Goal: Transaction & Acquisition: Purchase product/service

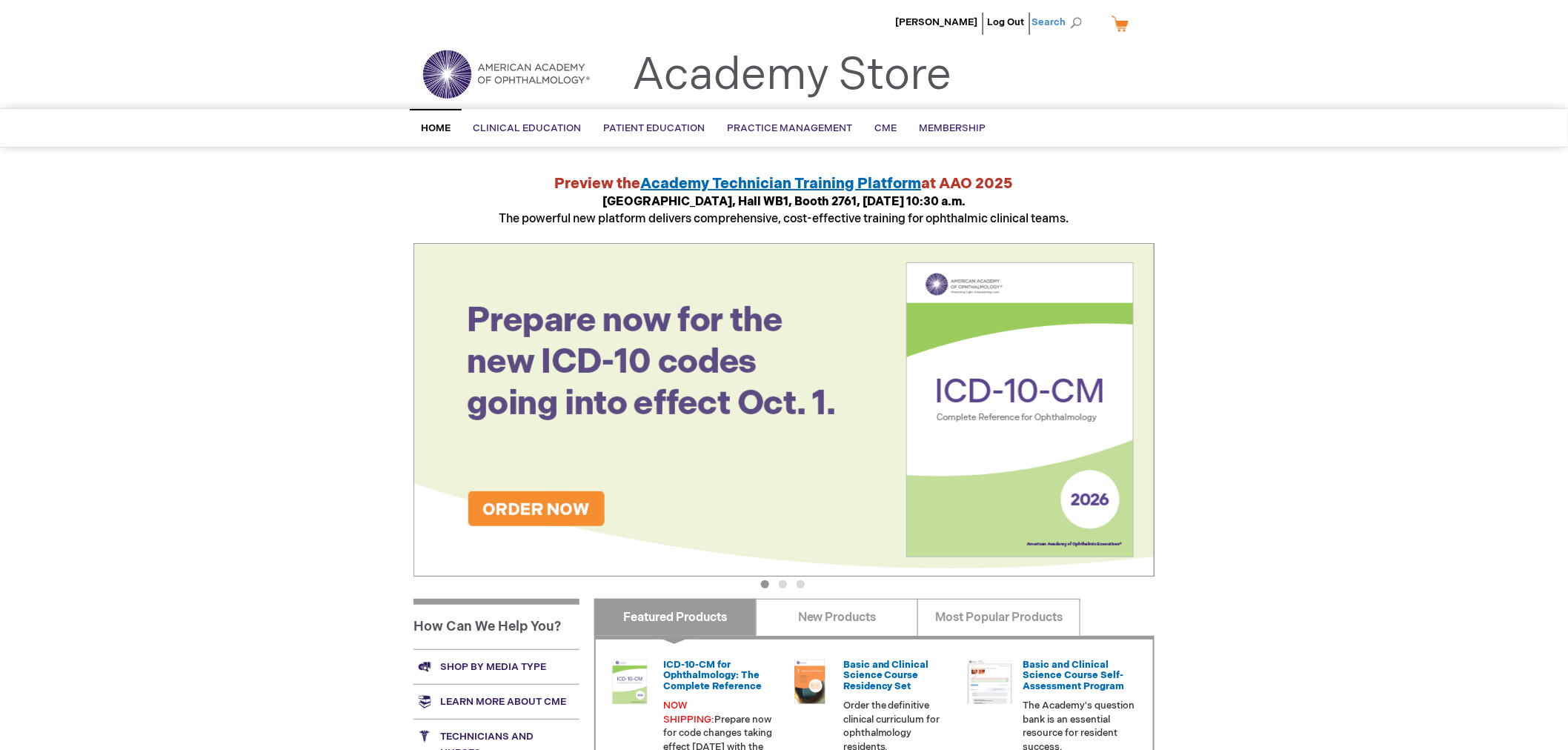
click at [1074, 19] on span "Search" at bounding box center [1059, 22] width 56 height 29
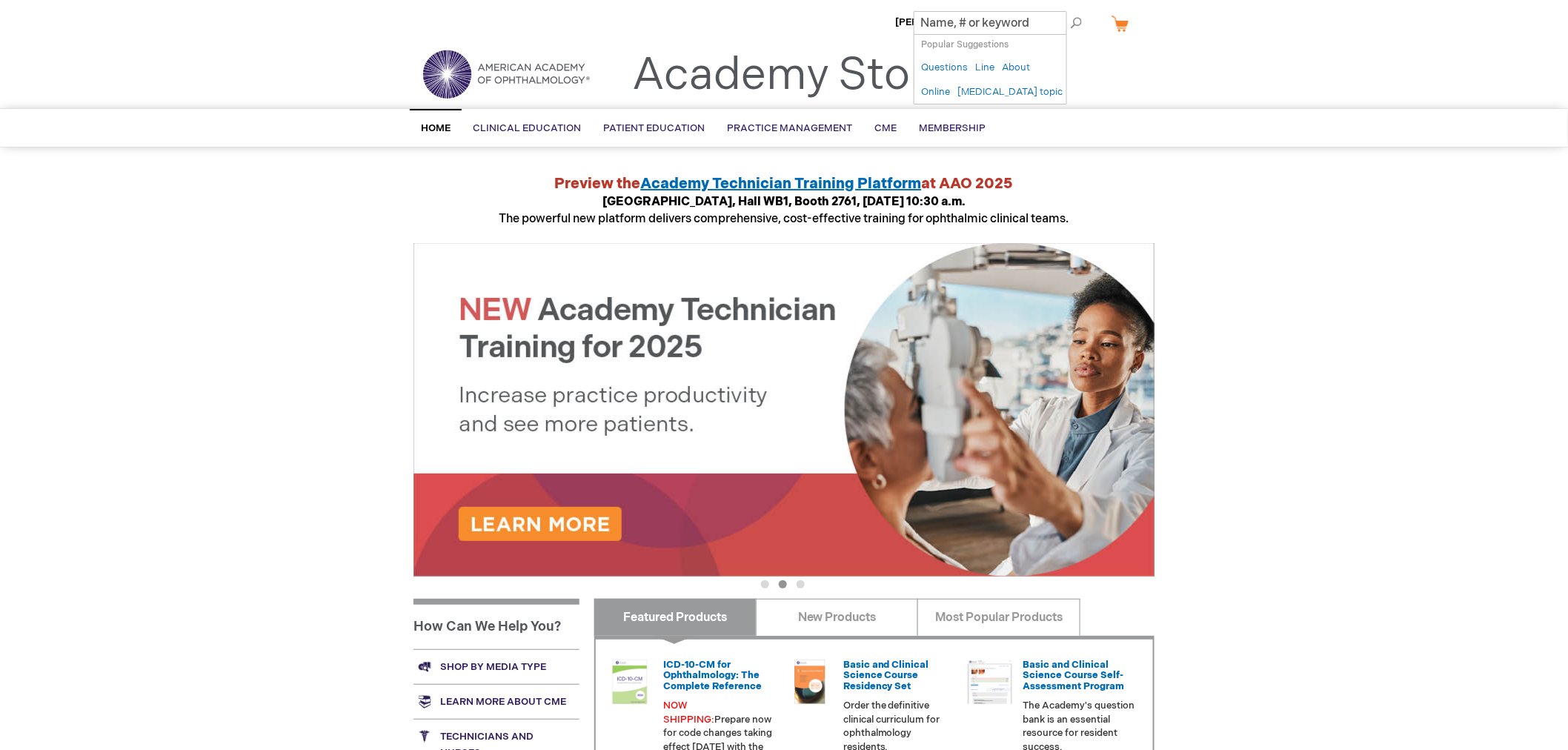
paste input "Fundamentals of Ophthalmic Coding and Coding Coach"
type input "Fundamentals of Ophthalmic Coding and Coding Coach"
click at [1070, 11] on button "Search" at bounding box center [1076, 23] width 12 height 24
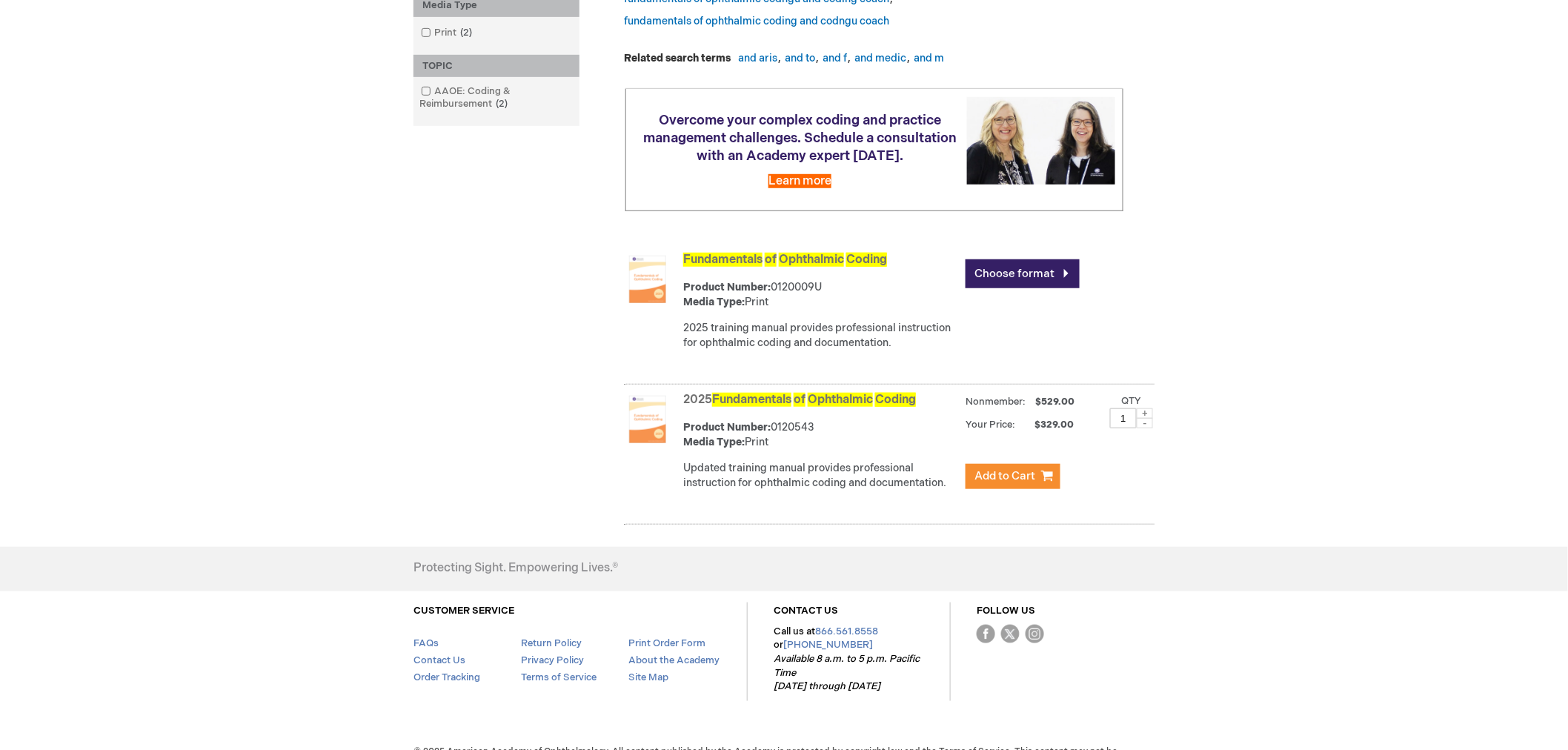
scroll to position [329, 0]
click at [1048, 288] on link "Choose format" at bounding box center [1023, 273] width 114 height 29
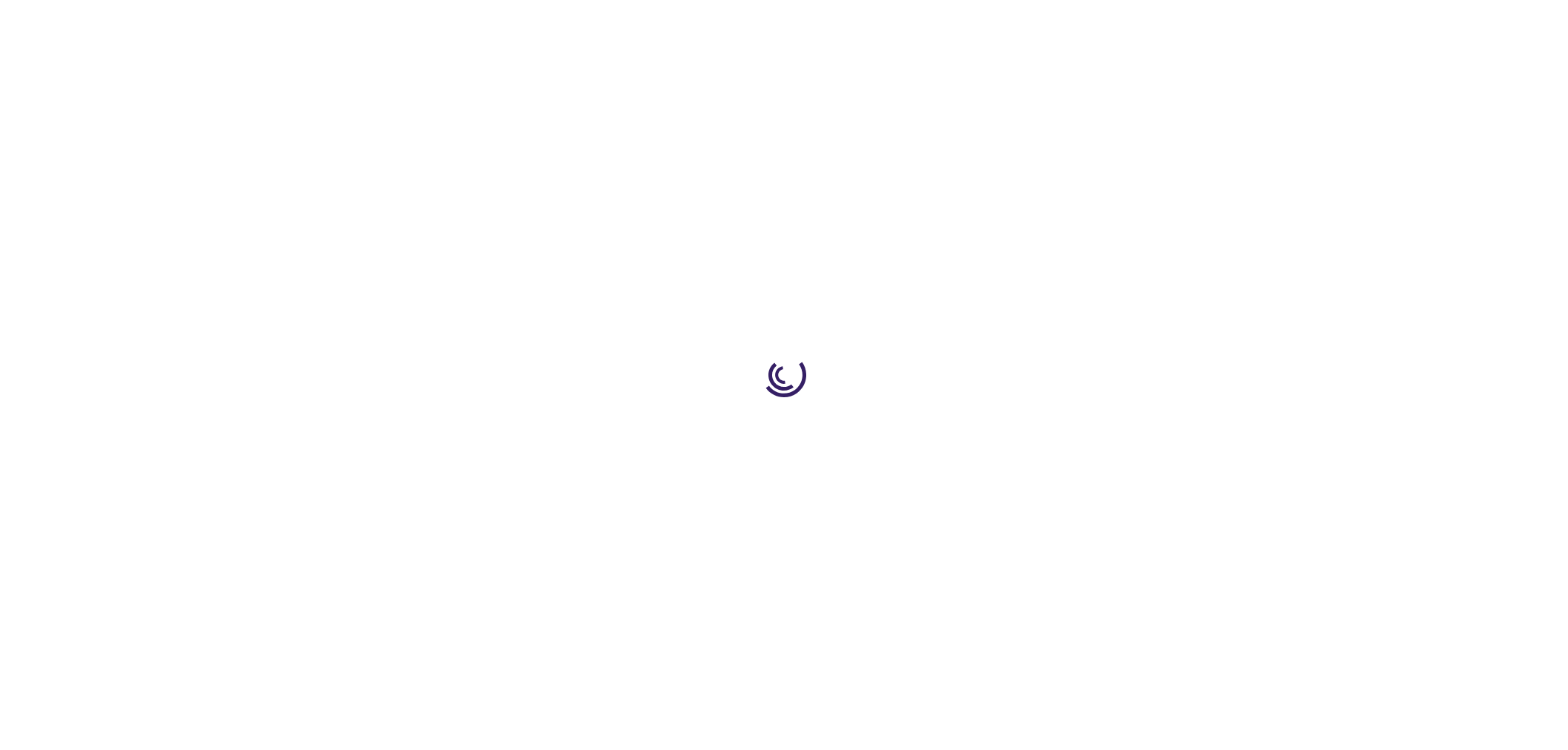
type input "0"
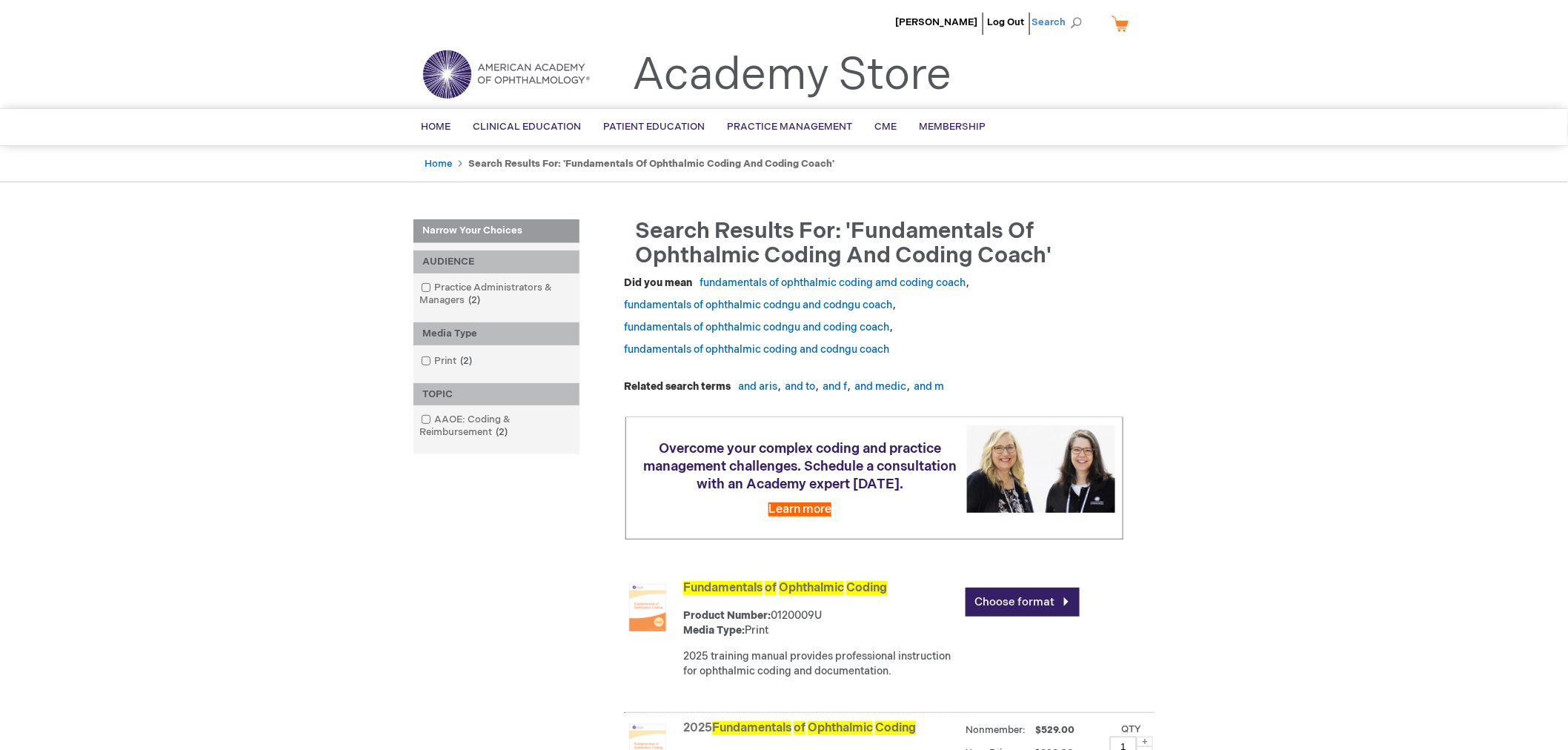
click at [1082, 24] on span "Search" at bounding box center [1059, 22] width 56 height 29
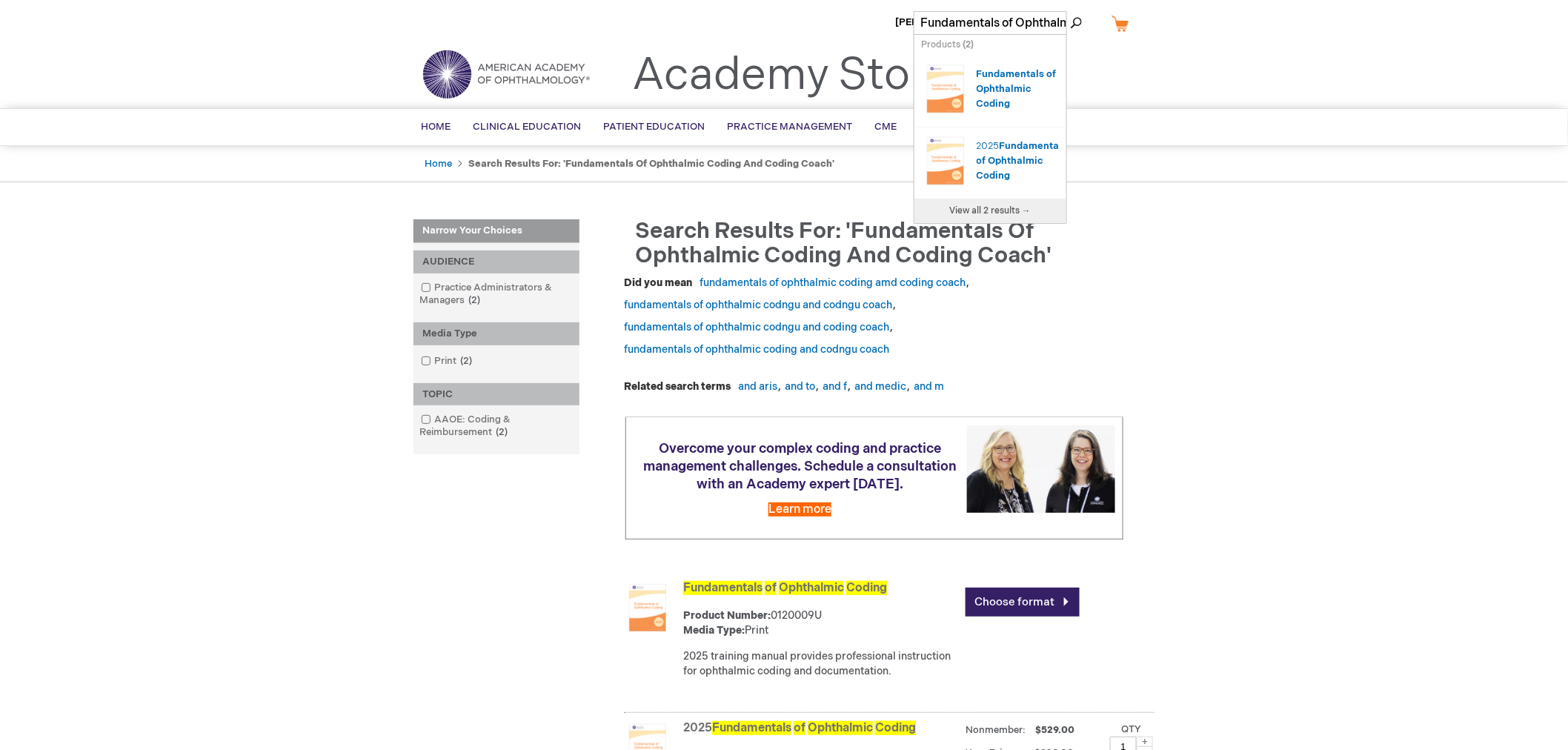
drag, startPoint x: 1017, startPoint y: 20, endPoint x: 789, endPoint y: 19, distance: 228.0
click at [790, 20] on div "Michell Miller-Ballard Log Out Search My Cart CLOSE RECENTLY ADDED ITEM(S) Clos…" at bounding box center [784, 555] width 1568 height 1110
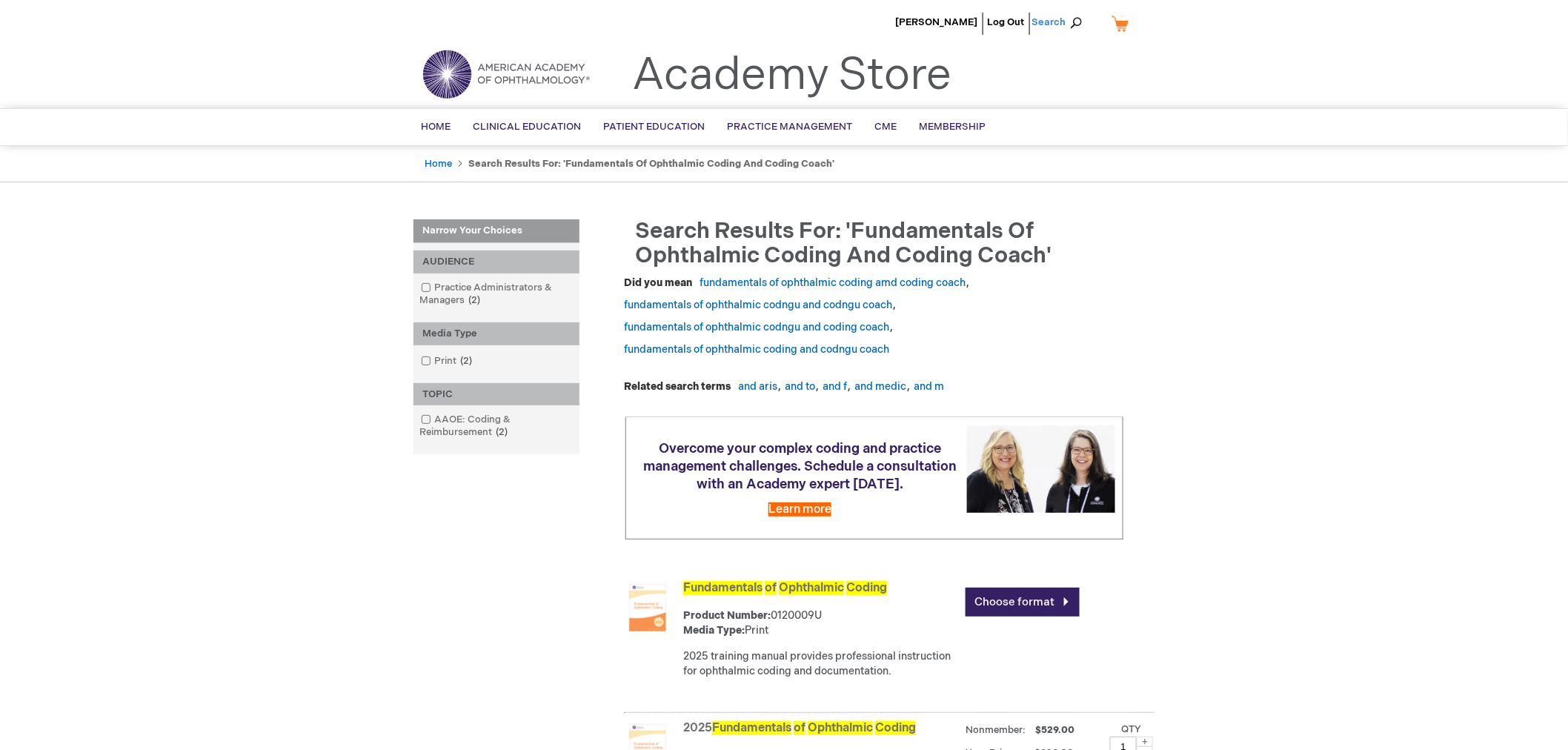
click at [1061, 13] on span "Search" at bounding box center [1059, 22] width 56 height 29
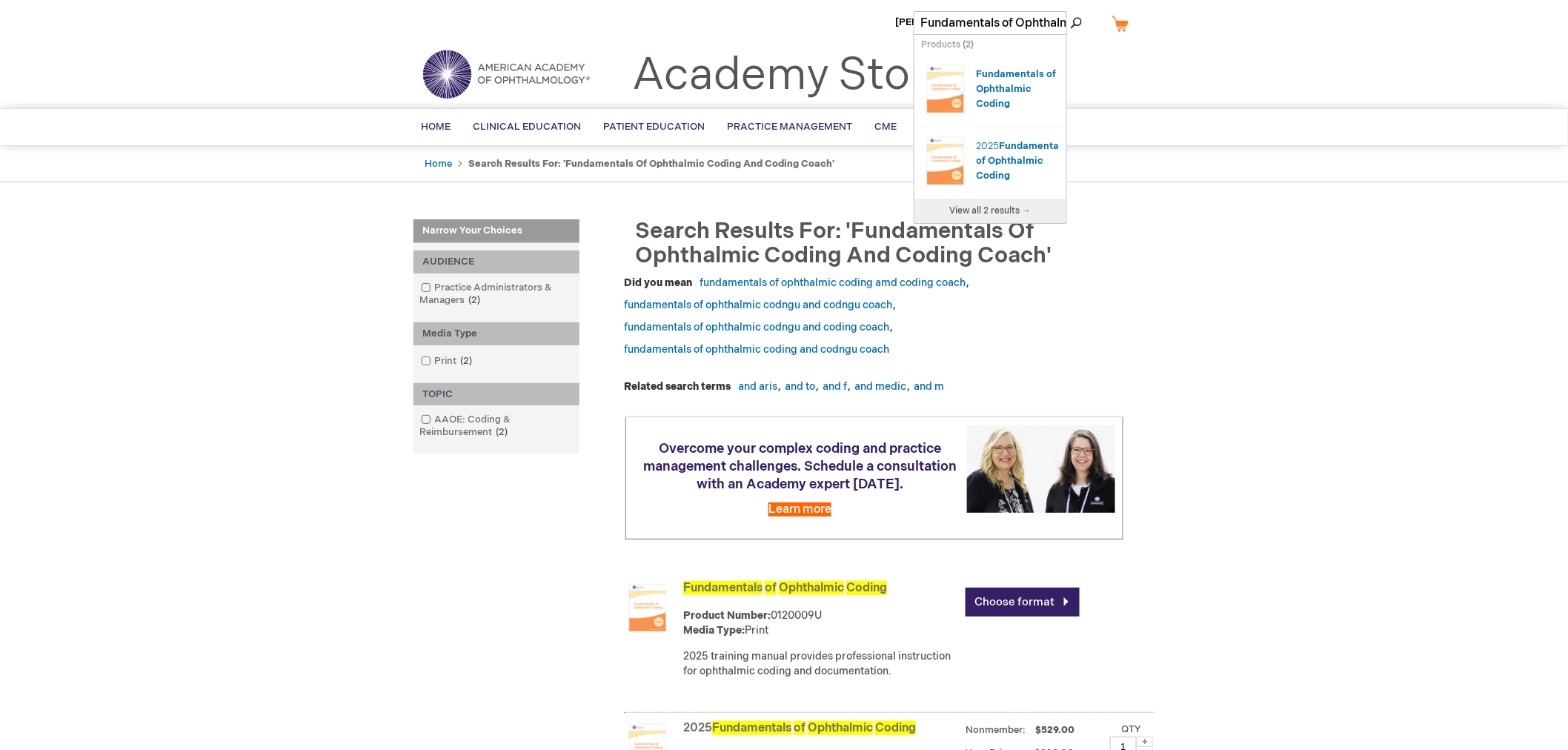
click at [1061, 13] on input "Fundamentals of Ophthalmic Coding and Coding Coach" at bounding box center [990, 23] width 153 height 24
click at [1061, 13] on input "lmic Coding and Coding Coach" at bounding box center [990, 23] width 153 height 24
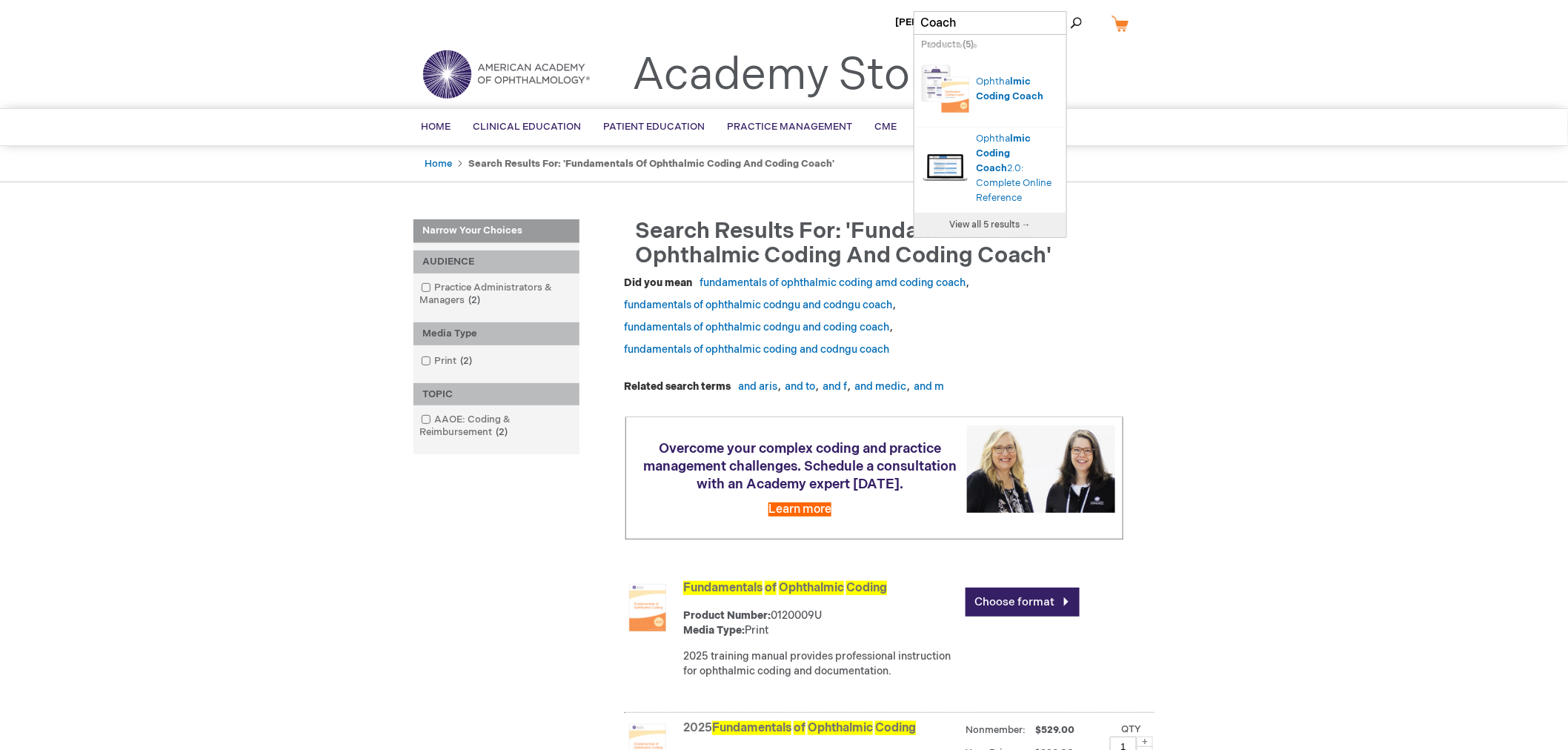
click at [1061, 13] on input "Coach" at bounding box center [990, 23] width 153 height 24
type input "C"
type input "ocs"
click at [1070, 11] on button "Search" at bounding box center [1076, 23] width 12 height 24
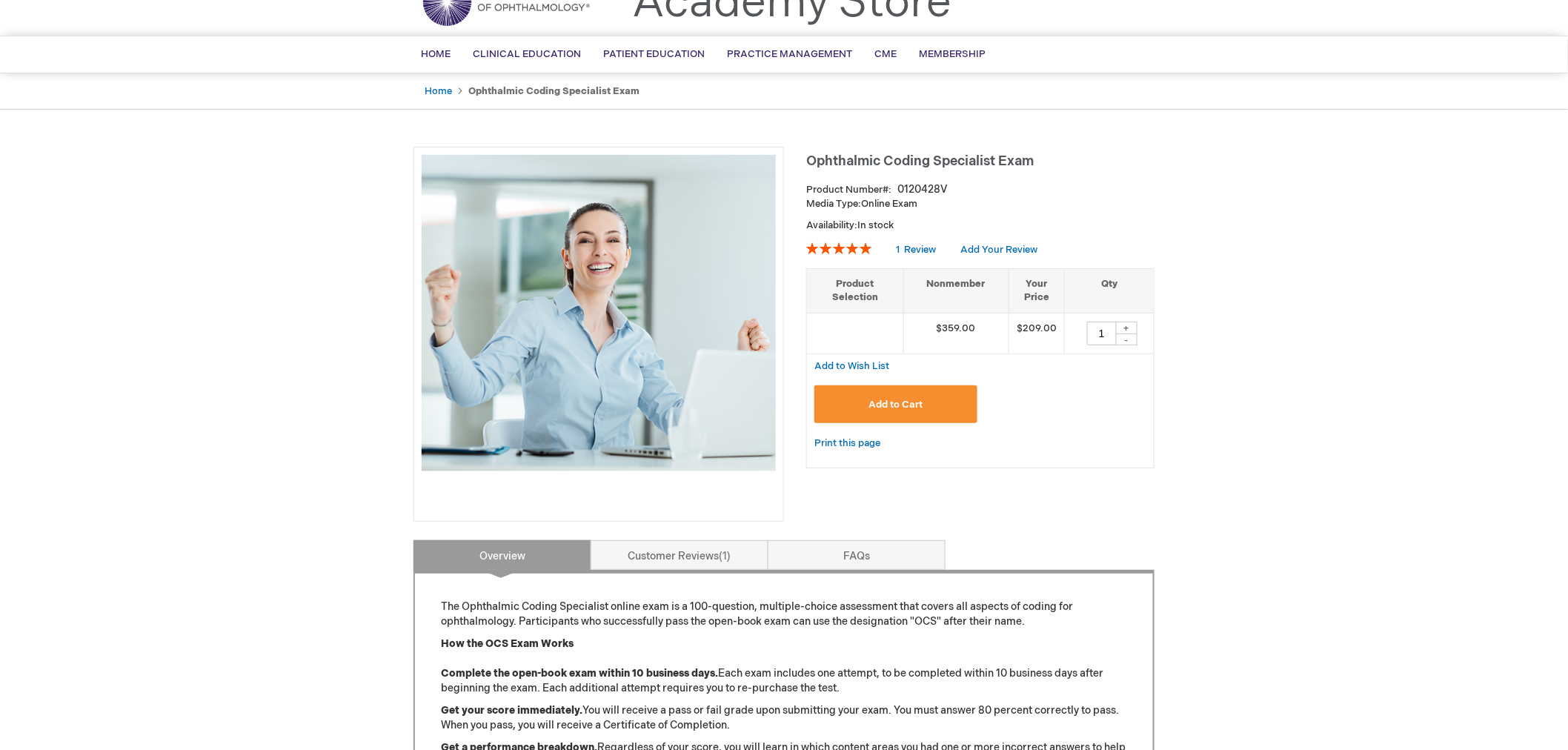
scroll to position [165, 0]
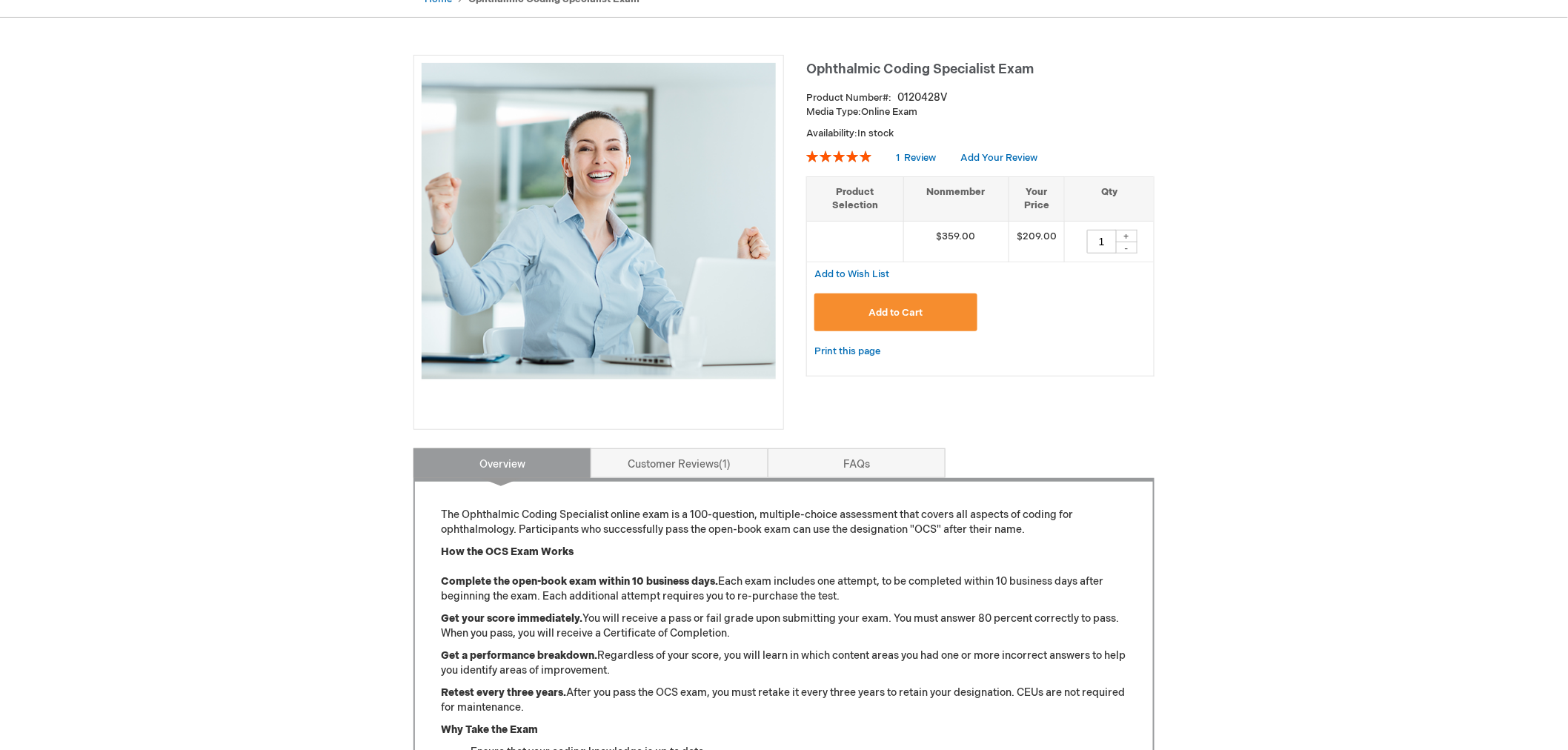
click at [948, 312] on button "Add to Cart" at bounding box center [896, 312] width 163 height 38
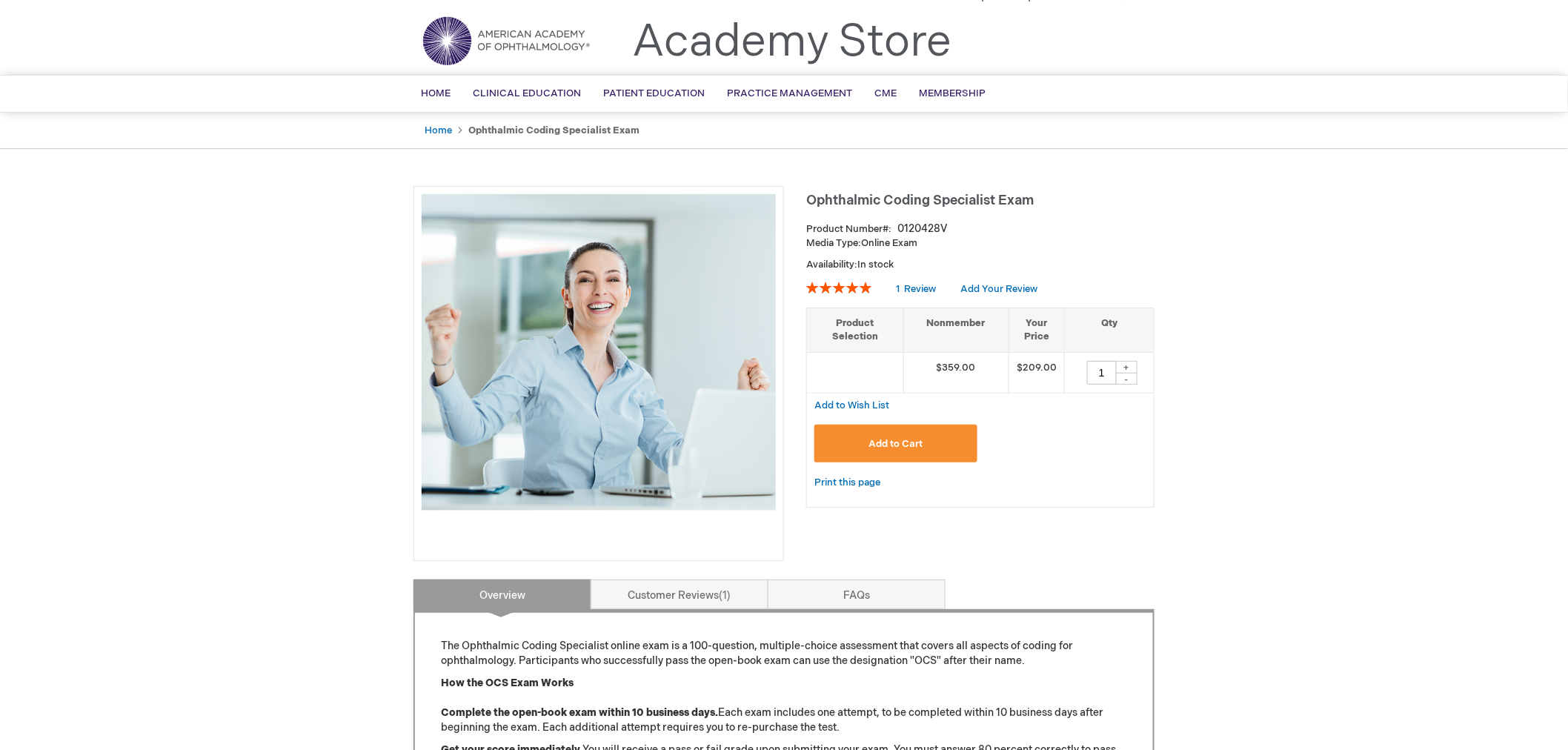
scroll to position [0, 0]
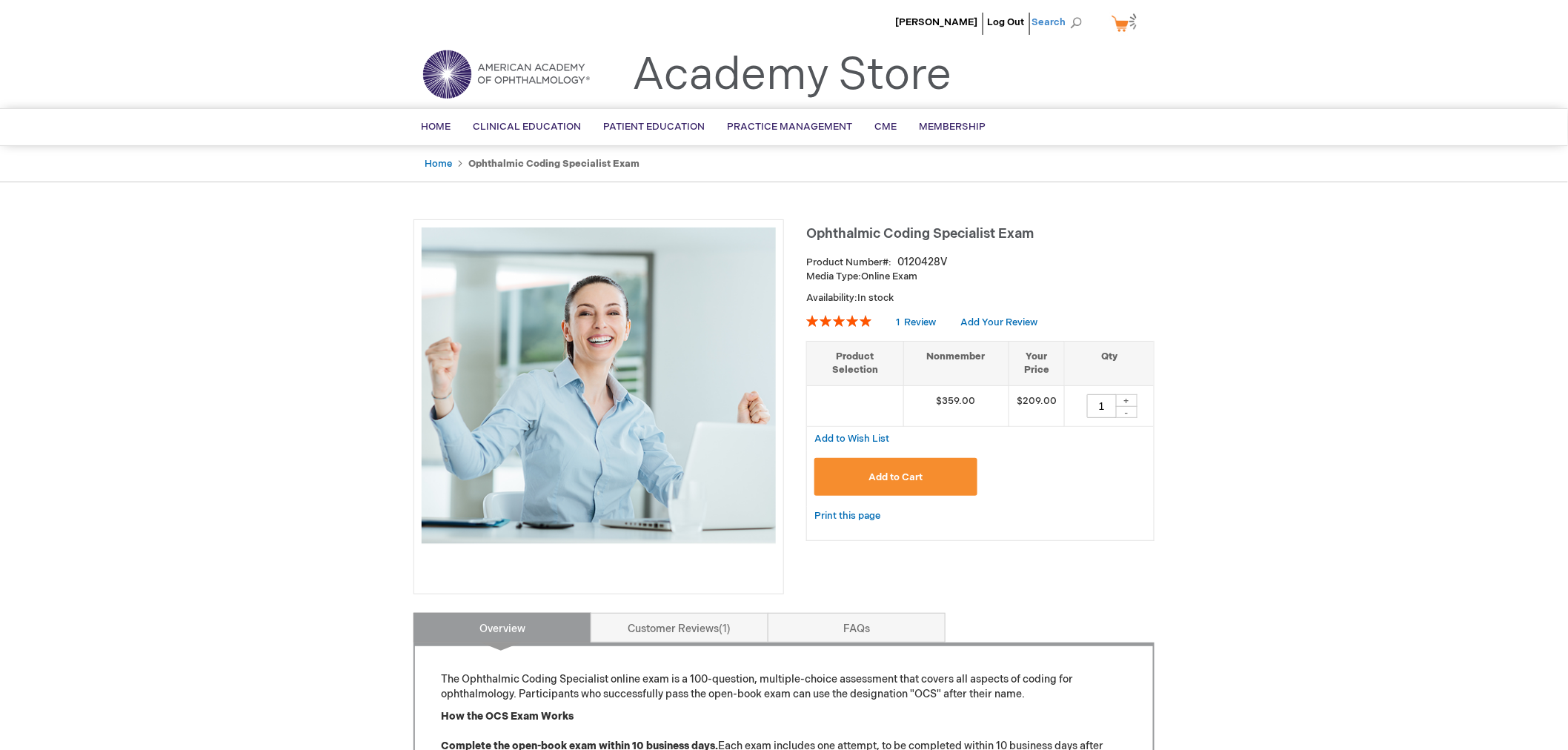
click at [1080, 19] on span "Search" at bounding box center [1059, 22] width 56 height 29
click at [1033, 18] on input "Search" at bounding box center [990, 23] width 153 height 24
type input "study guide"
click at [1070, 11] on button "Search" at bounding box center [1076, 23] width 12 height 24
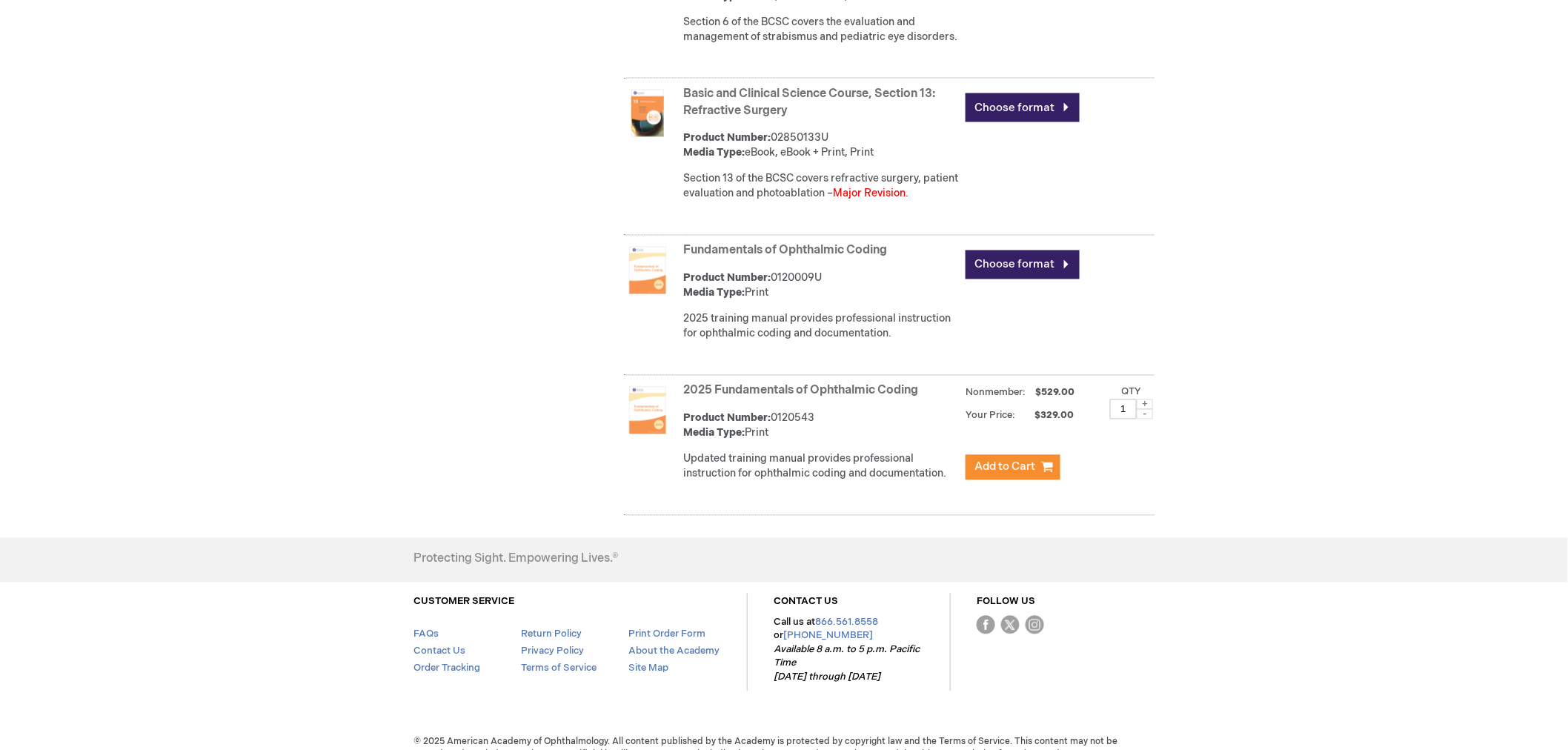
scroll to position [1098, 0]
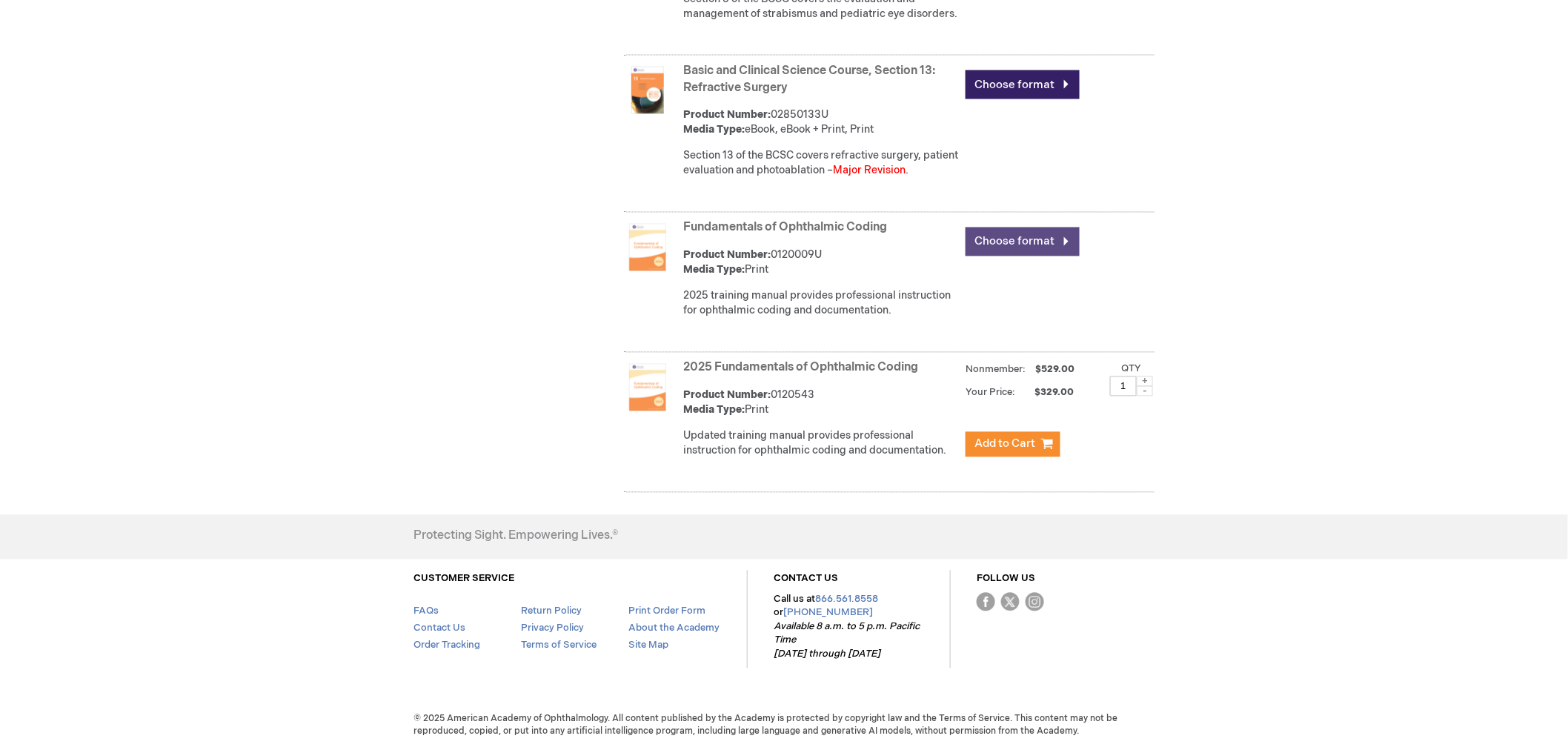
click at [1066, 240] on link "Choose format" at bounding box center [1023, 242] width 114 height 29
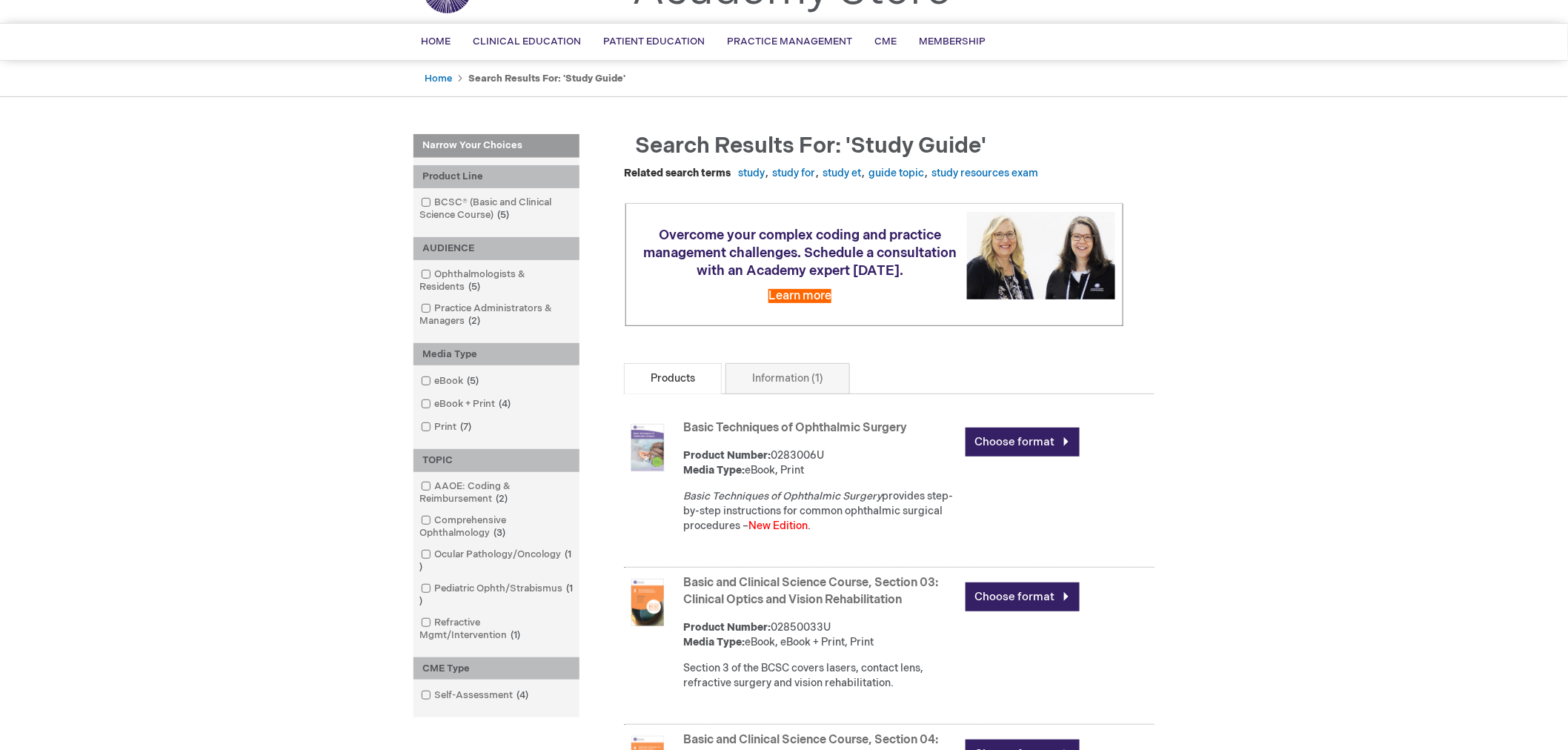
scroll to position [28, 0]
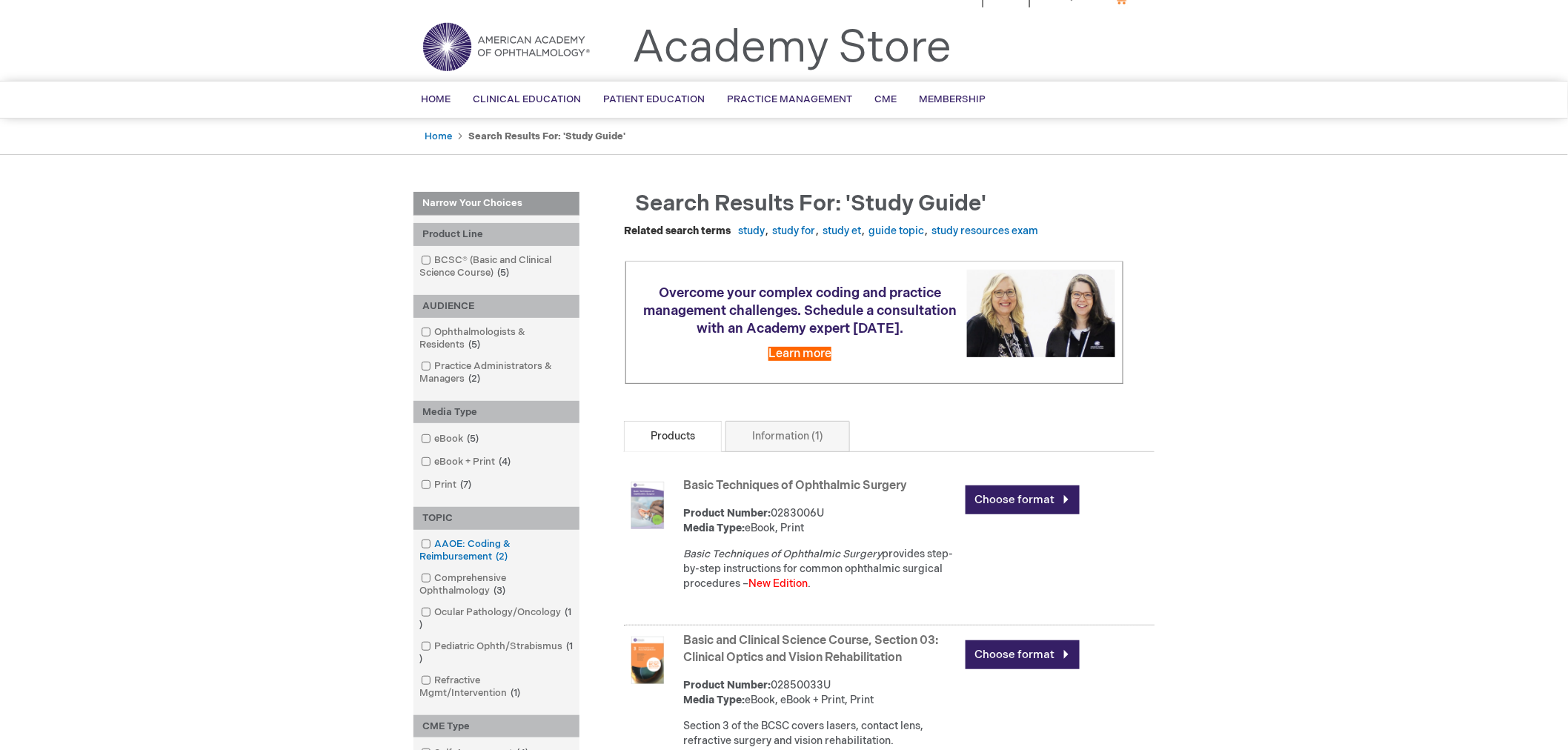
click at [486, 542] on link "AAOE: Coding & Reimbursement 2 items" at bounding box center [496, 551] width 159 height 27
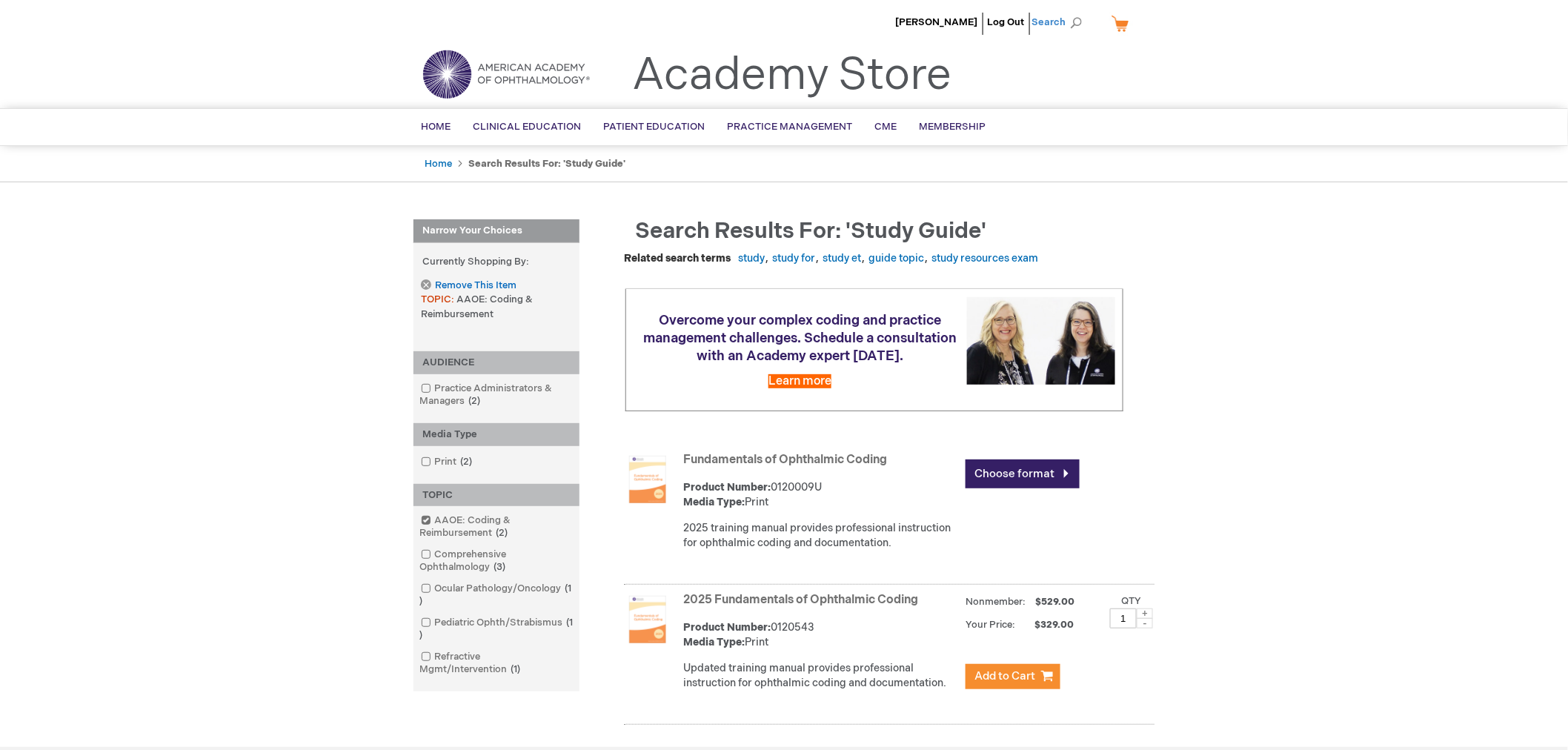
click at [1080, 21] on span "Search" at bounding box center [1059, 22] width 56 height 29
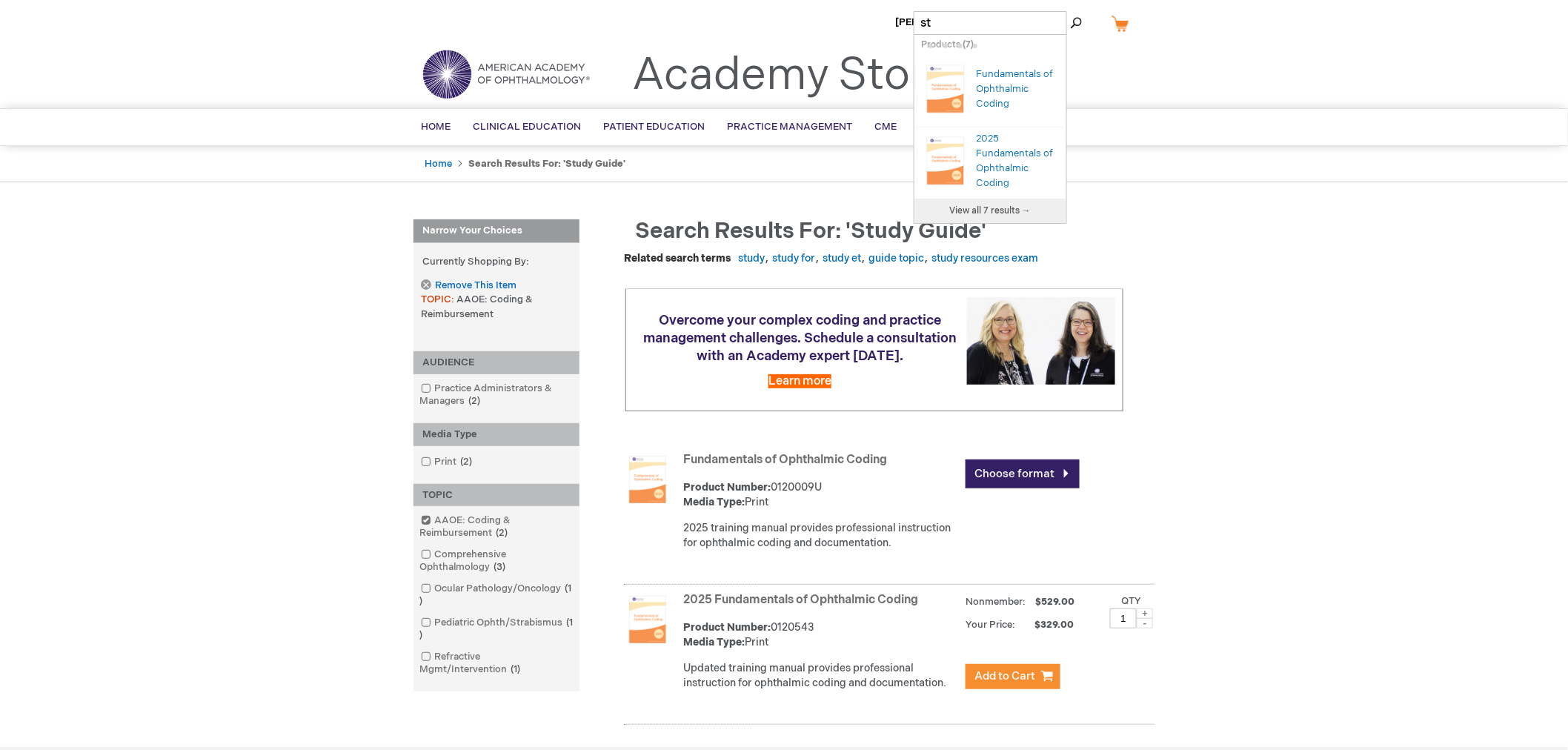
type input "s"
click at [1003, 100] on link "Ophthalmic Coding Specialist Exam" at bounding box center [1016, 88] width 78 height 41
type input "ocs"
click at [980, 209] on span "View all 5 results →" at bounding box center [990, 210] width 82 height 11
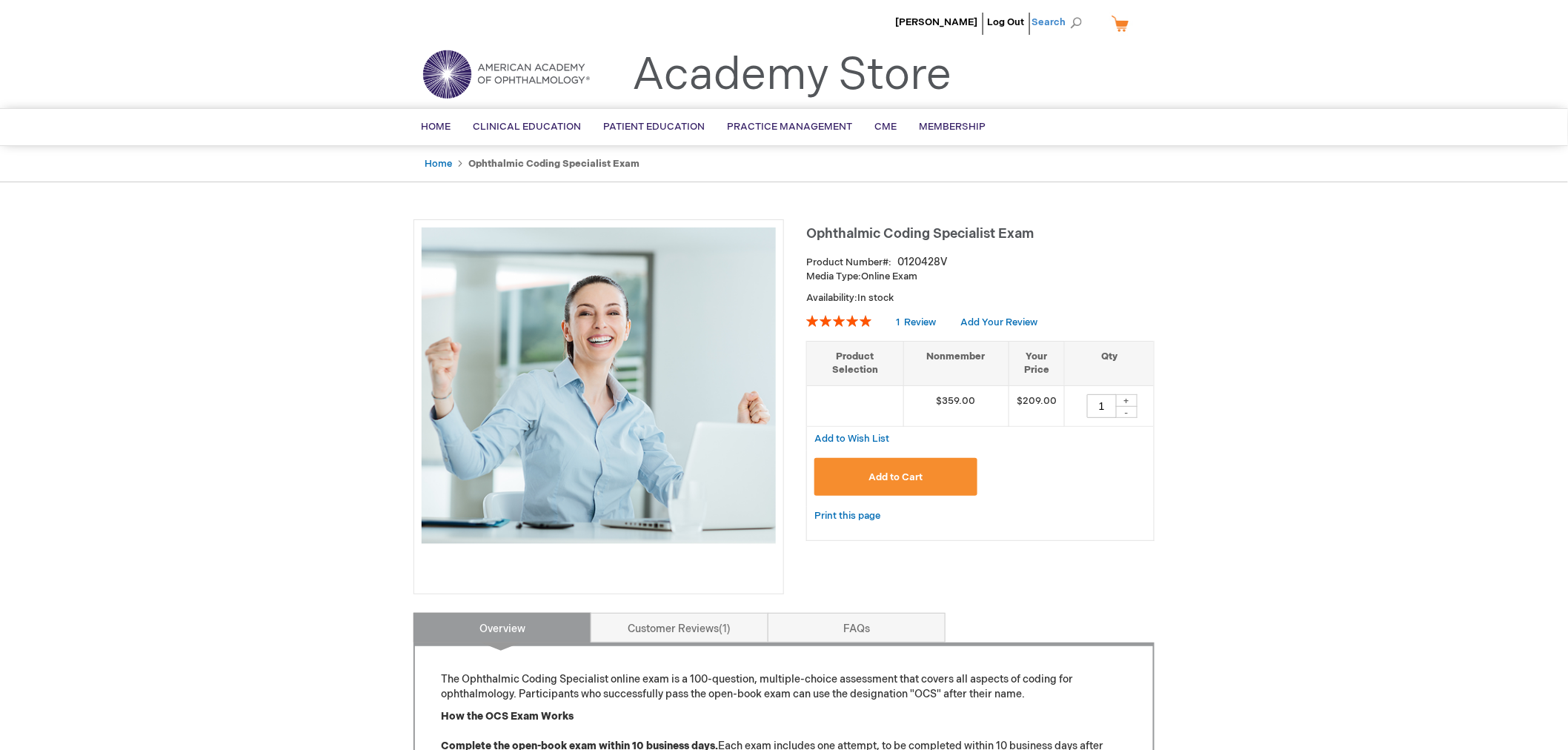
click at [1084, 23] on span "Search" at bounding box center [1059, 22] width 56 height 29
click at [976, 28] on input "Search" at bounding box center [990, 23] width 153 height 24
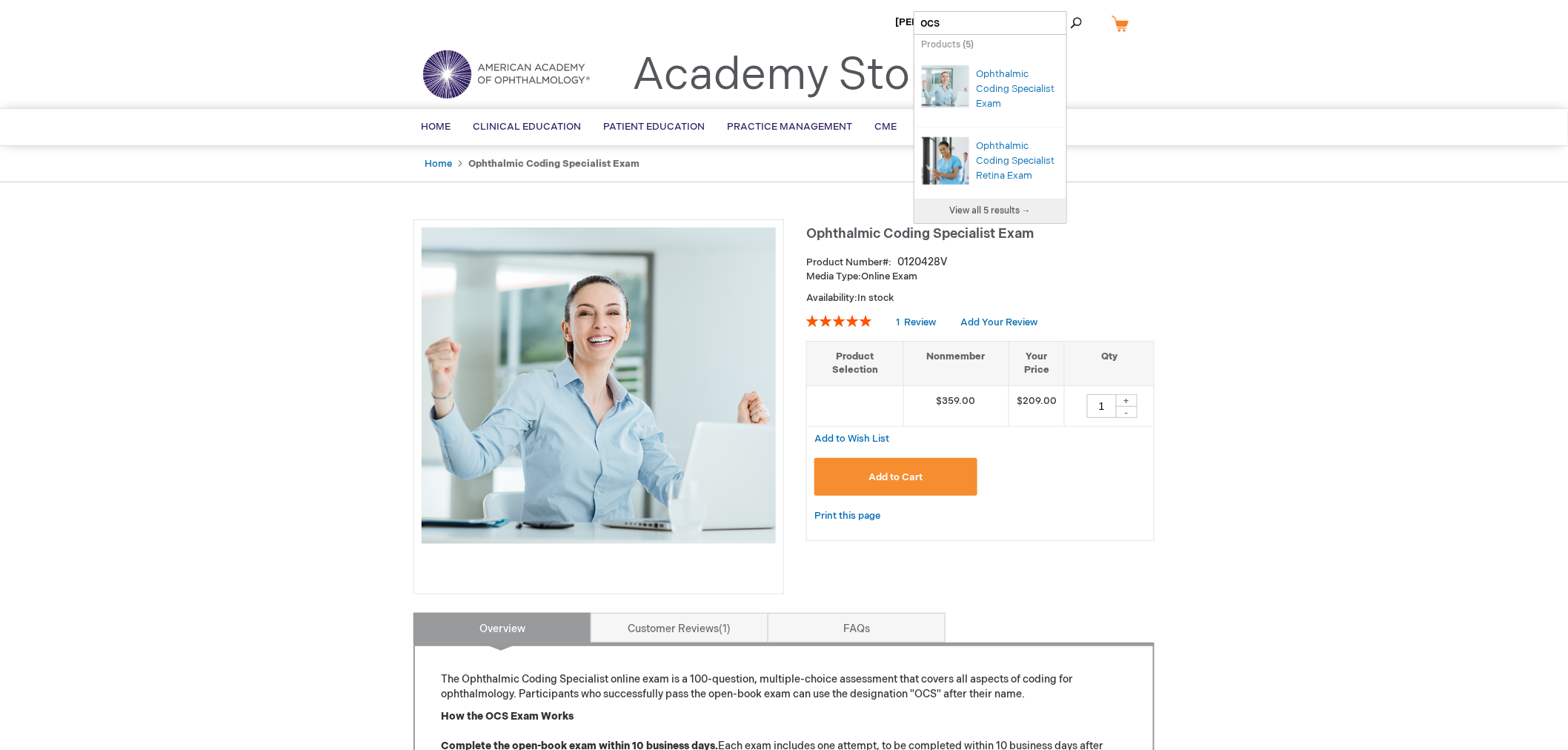
type input "ocs"
click at [997, 209] on span "View all 5 results →" at bounding box center [990, 210] width 82 height 11
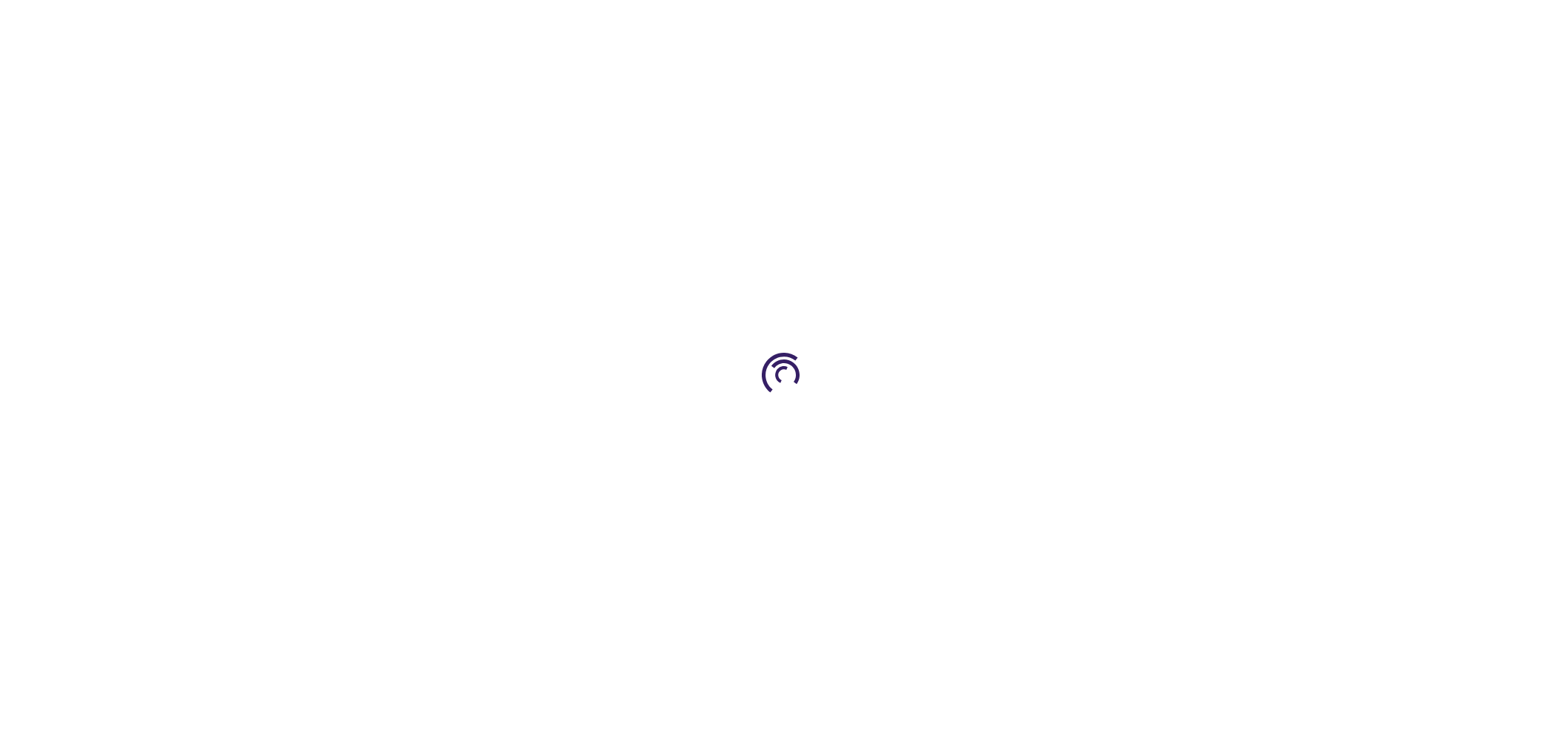
type input "1"
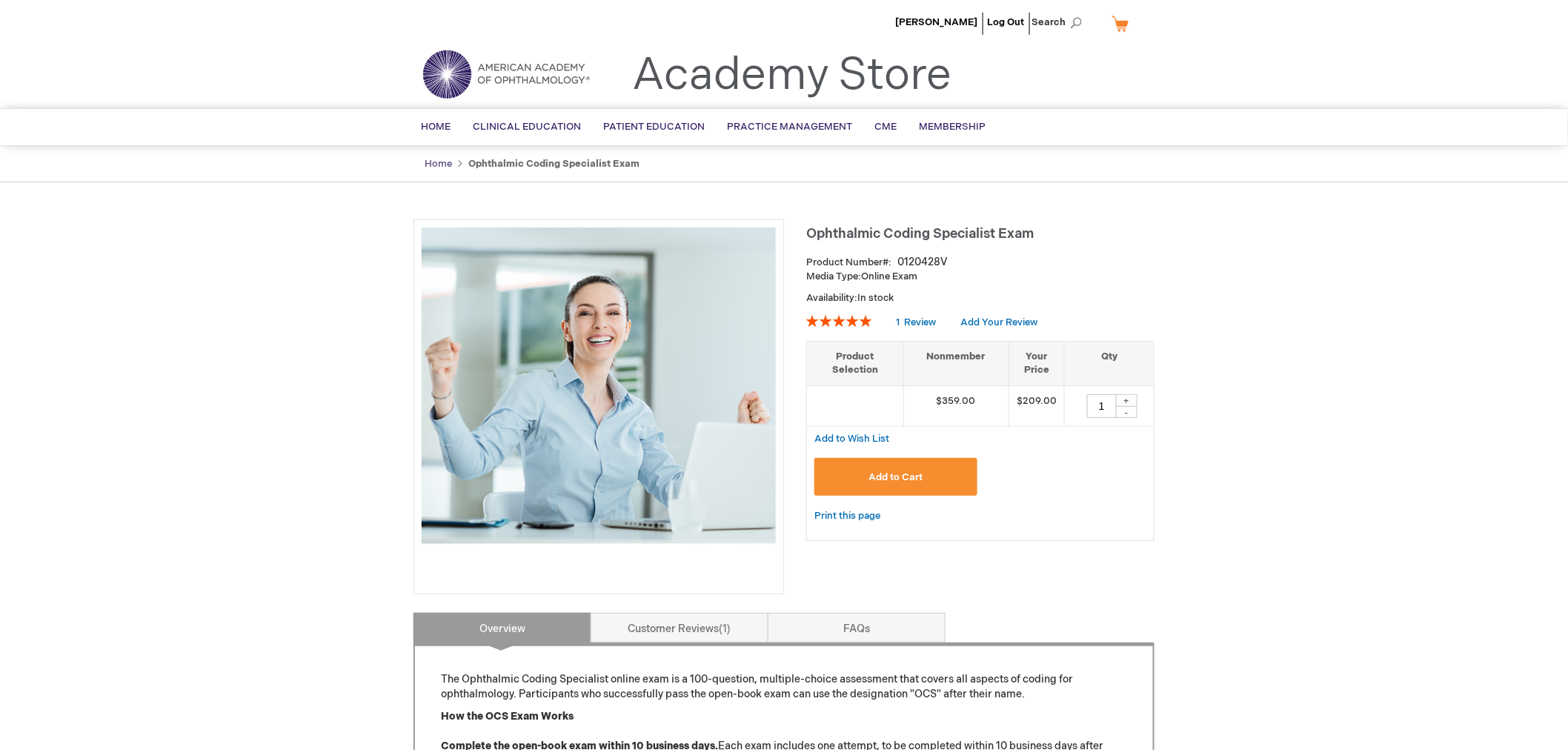
click at [445, 165] on link "Home" at bounding box center [438, 164] width 28 height 12
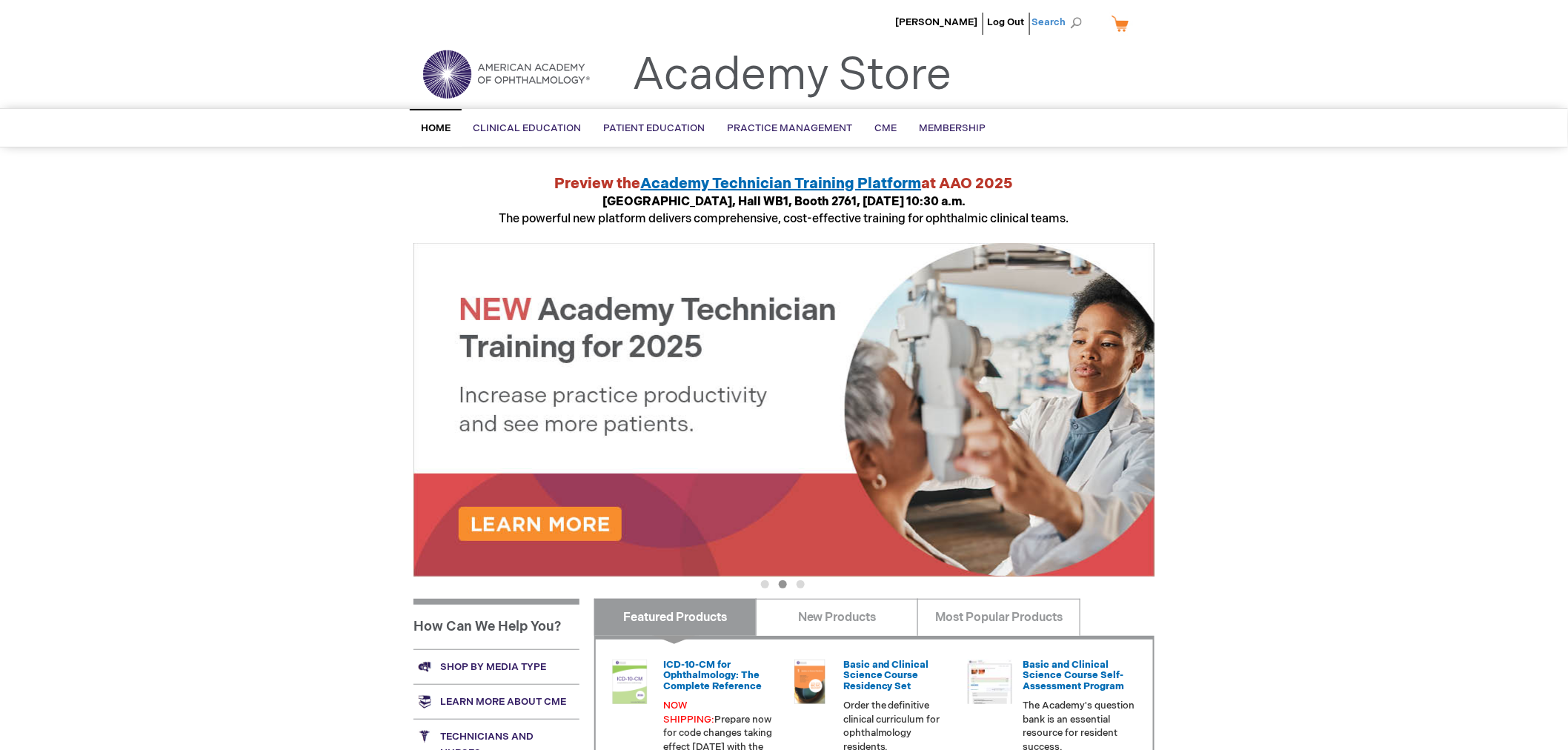
click at [1055, 24] on span "Search" at bounding box center [1059, 22] width 56 height 29
click at [968, 19] on input "Search" at bounding box center [990, 23] width 153 height 24
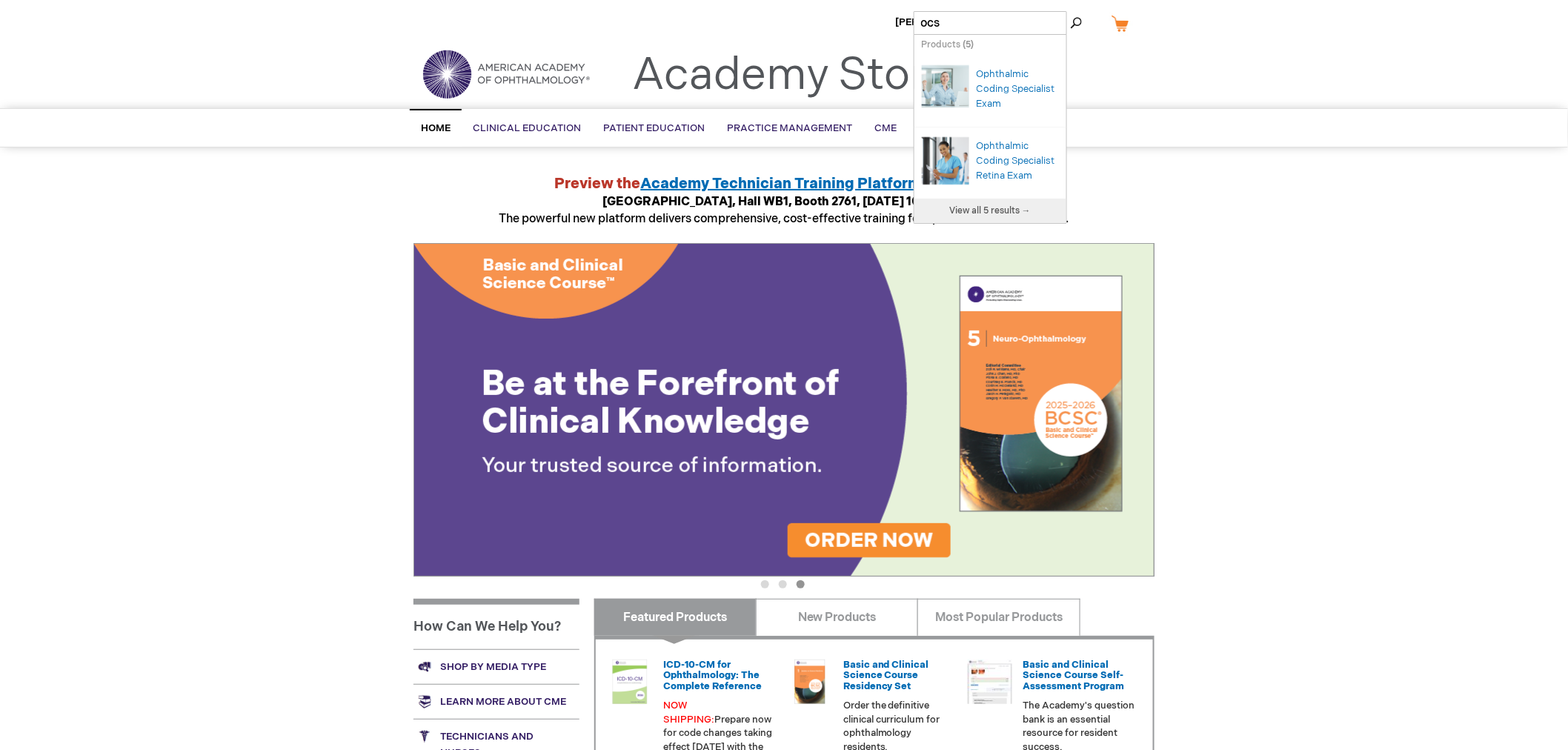
type input "ocs"
click at [968, 209] on span "View all 5 results →" at bounding box center [990, 210] width 82 height 11
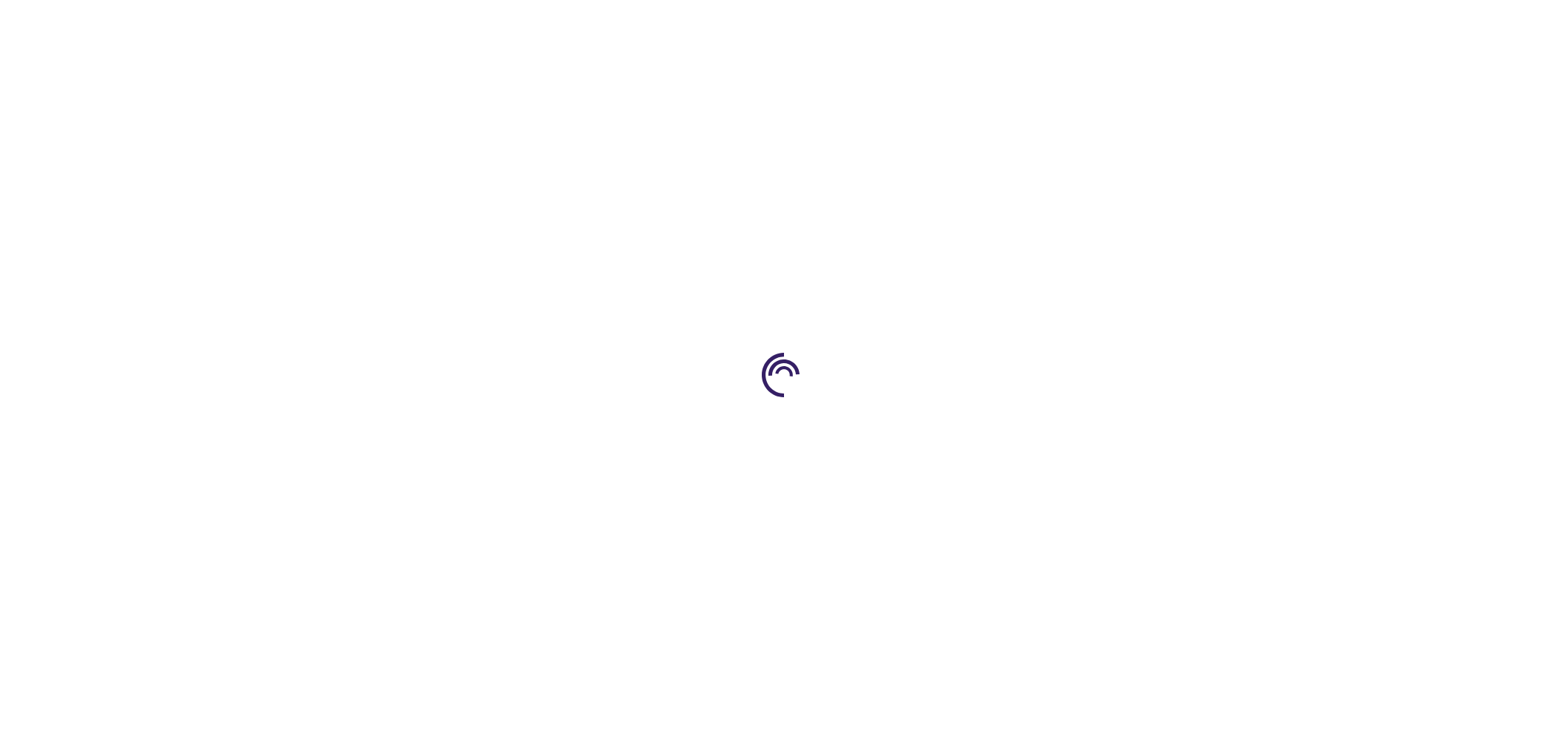
type input "1"
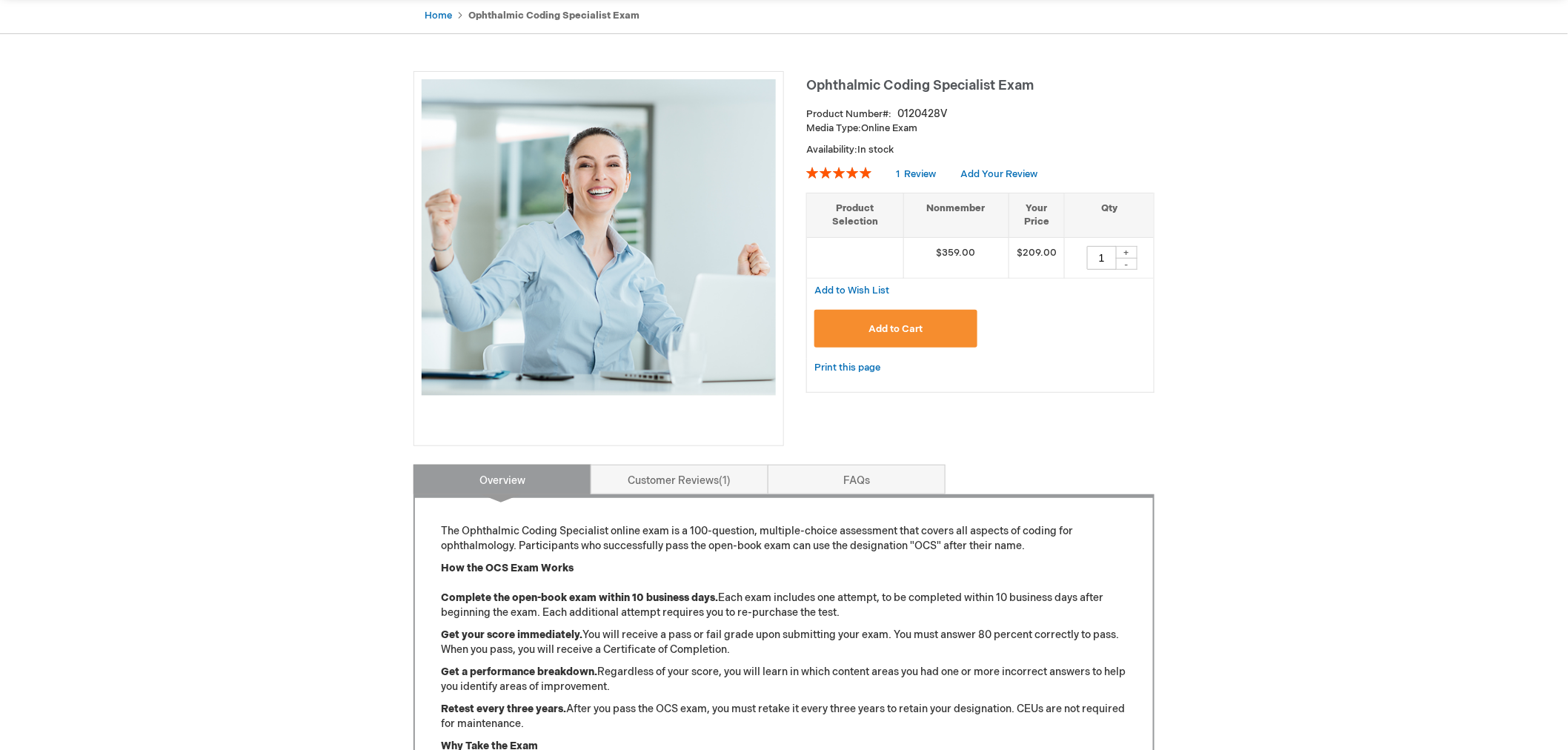
scroll to position [494, 0]
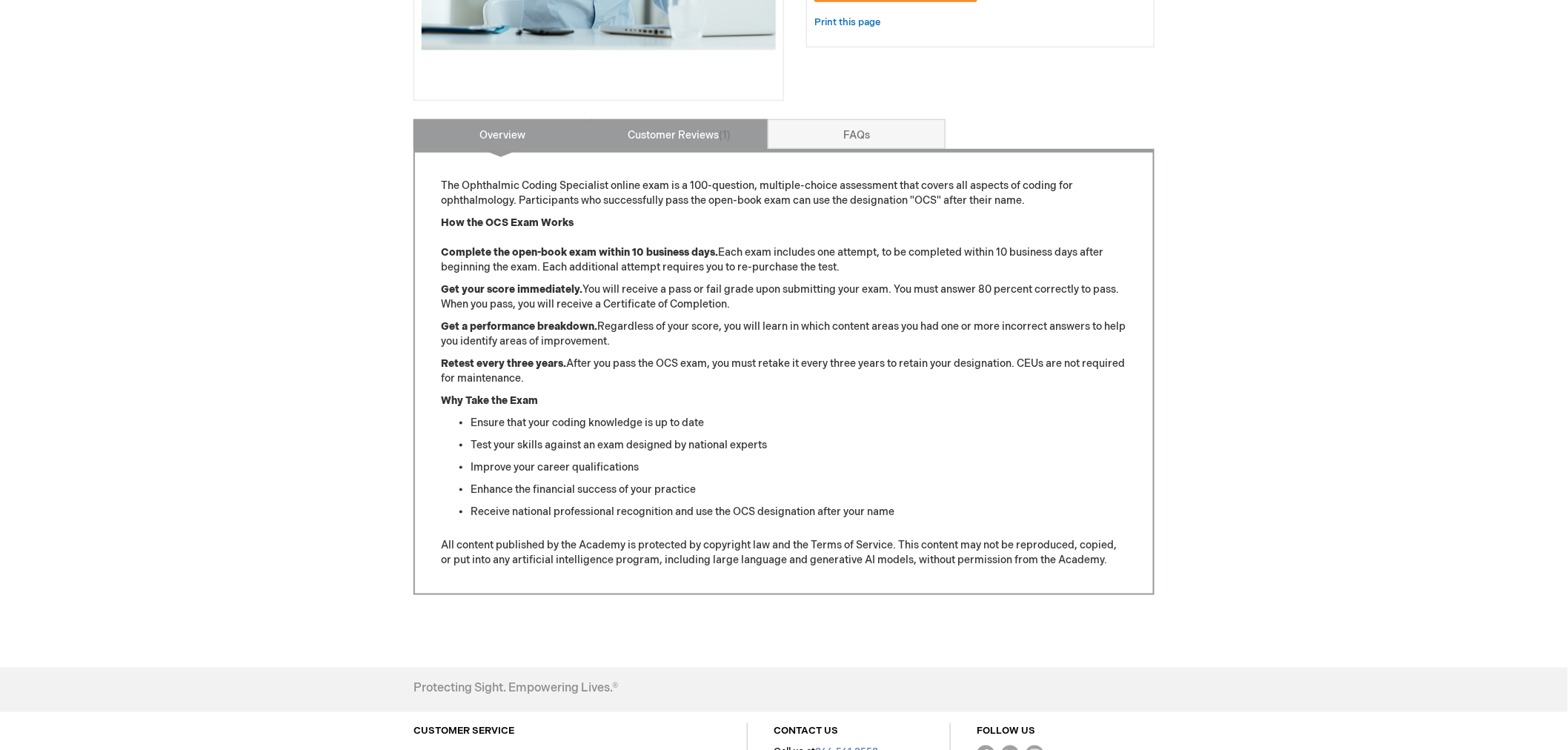
click at [682, 131] on link "Customer Reviews 1" at bounding box center [680, 134] width 178 height 29
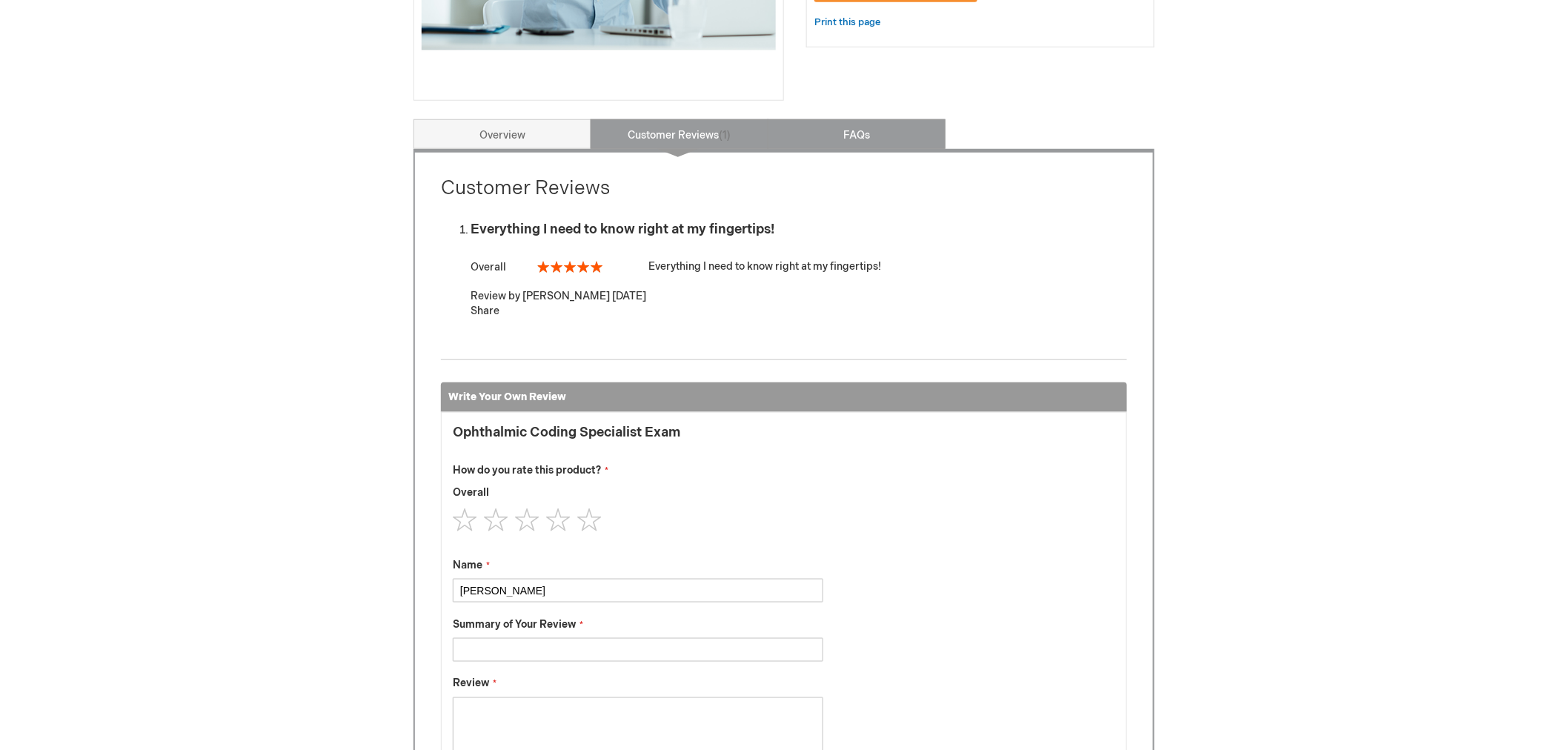
click at [884, 124] on link "FAQs" at bounding box center [857, 134] width 178 height 29
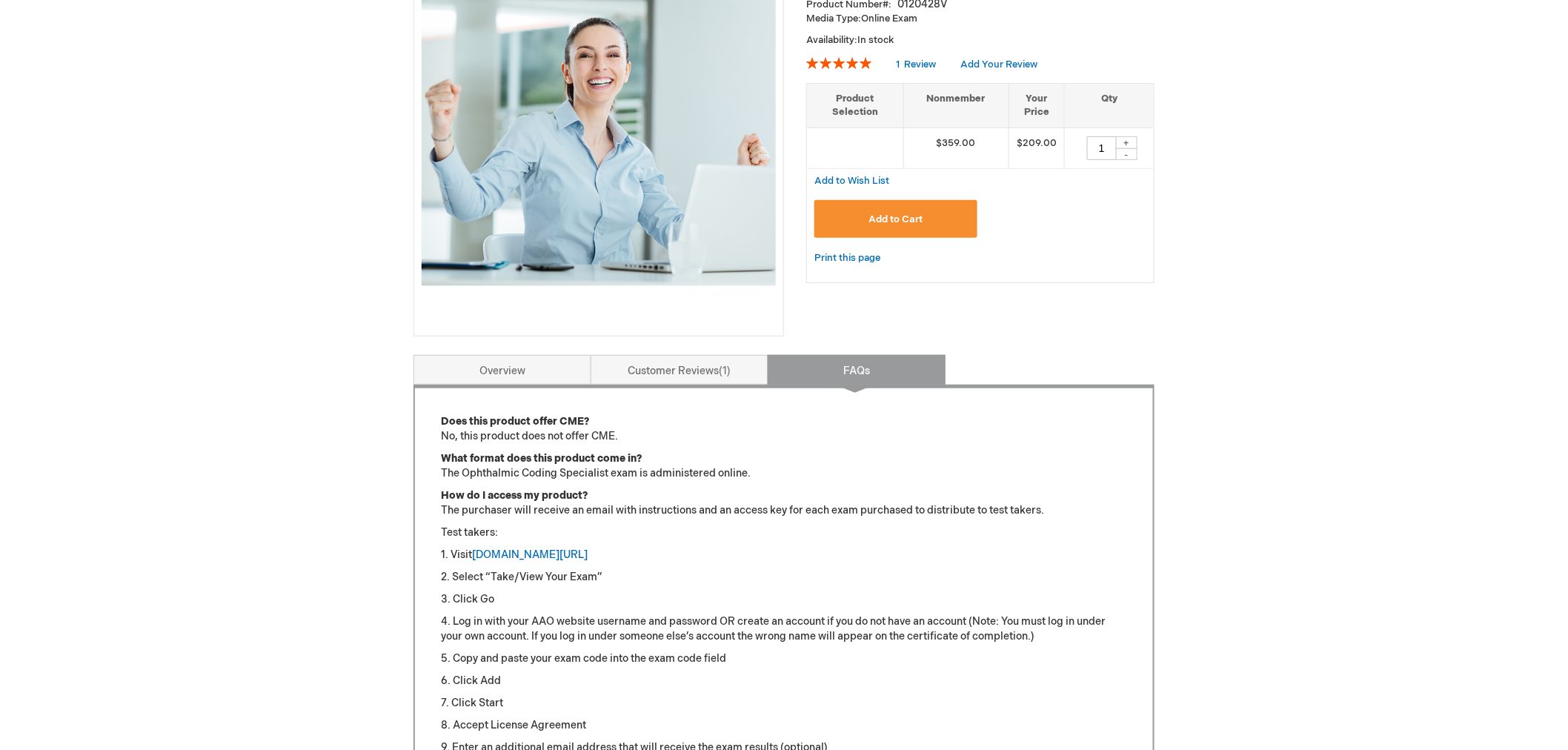
scroll to position [0, 0]
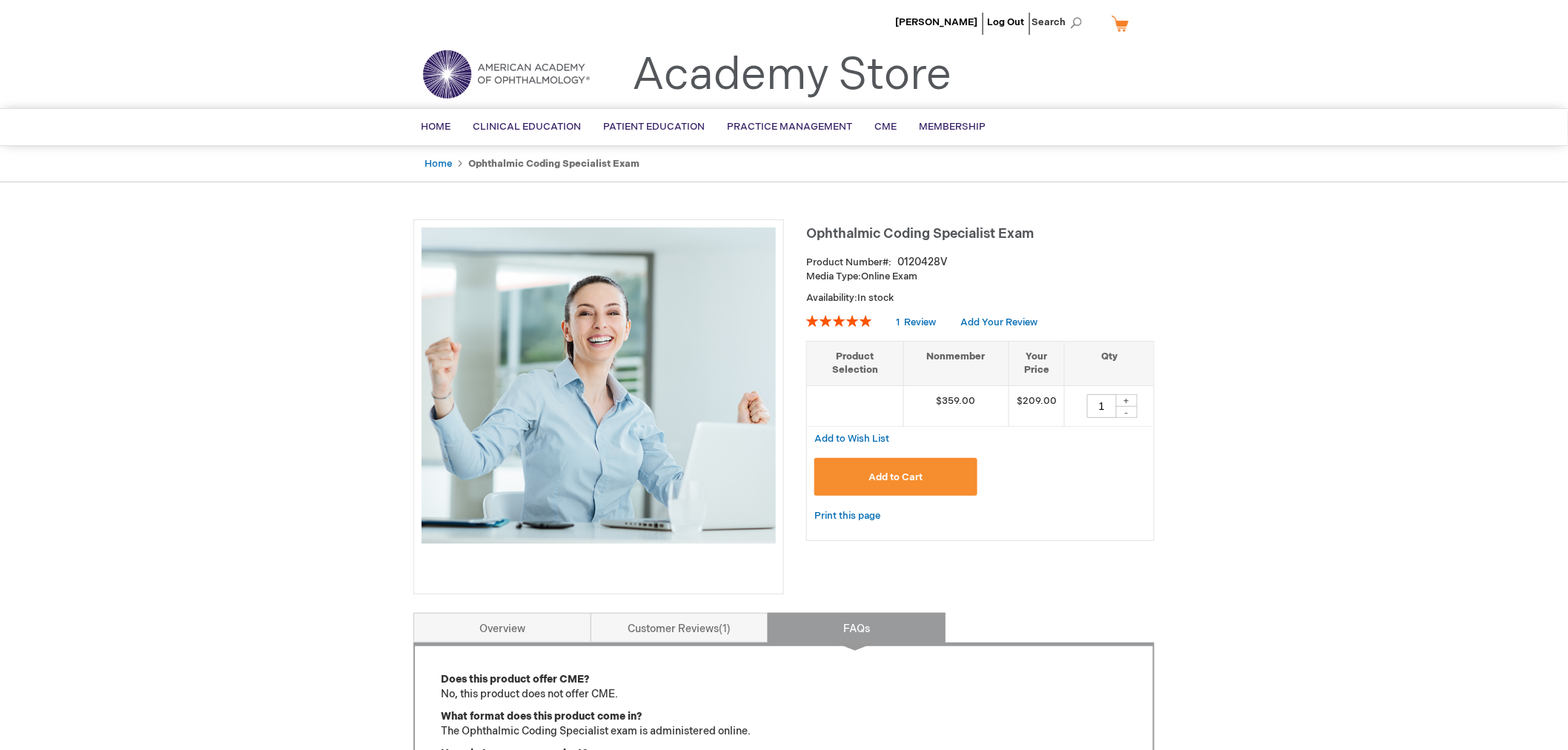
click at [957, 475] on button "Add to Cart" at bounding box center [896, 477] width 163 height 38
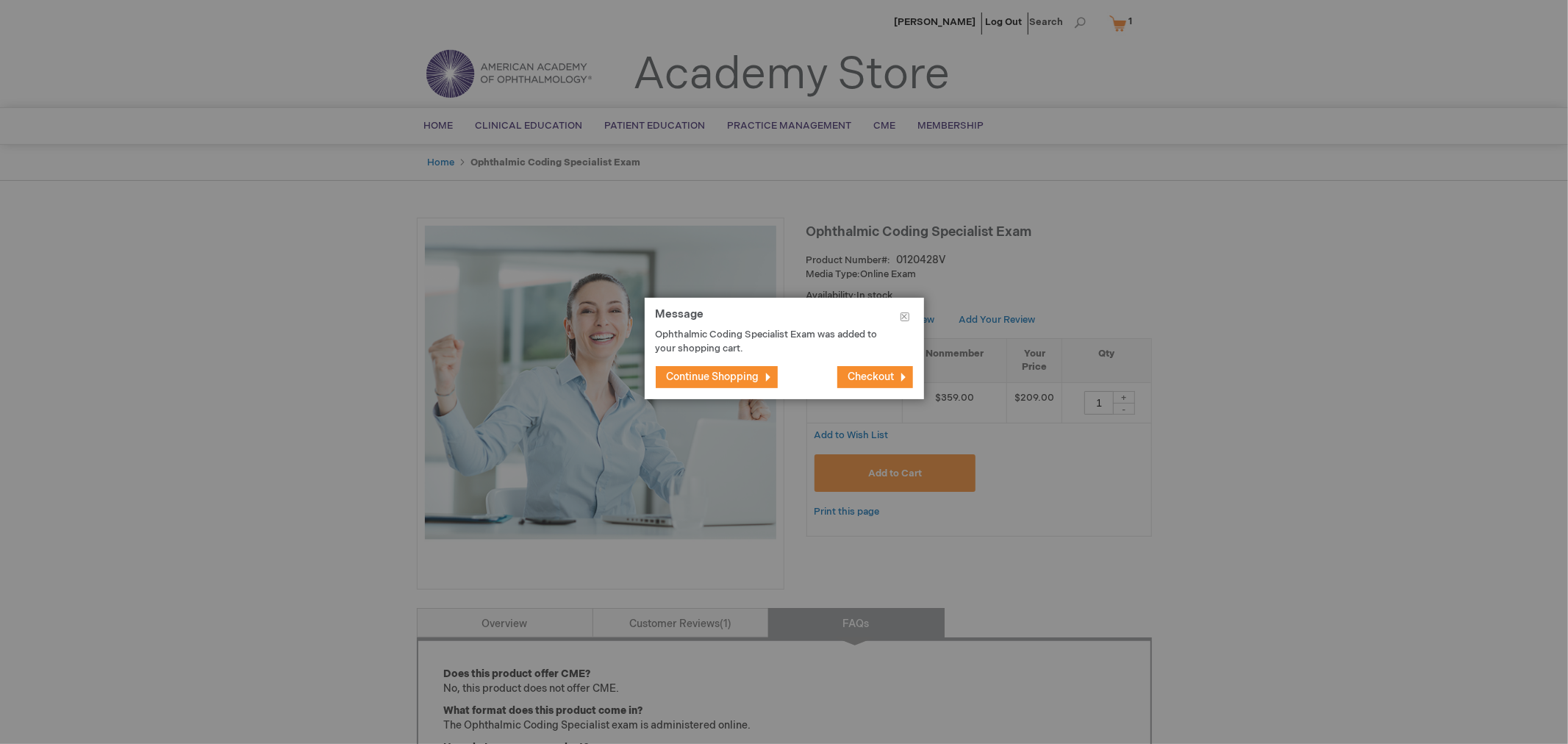
click at [698, 370] on span "Continue Shopping" at bounding box center [712, 376] width 93 height 13
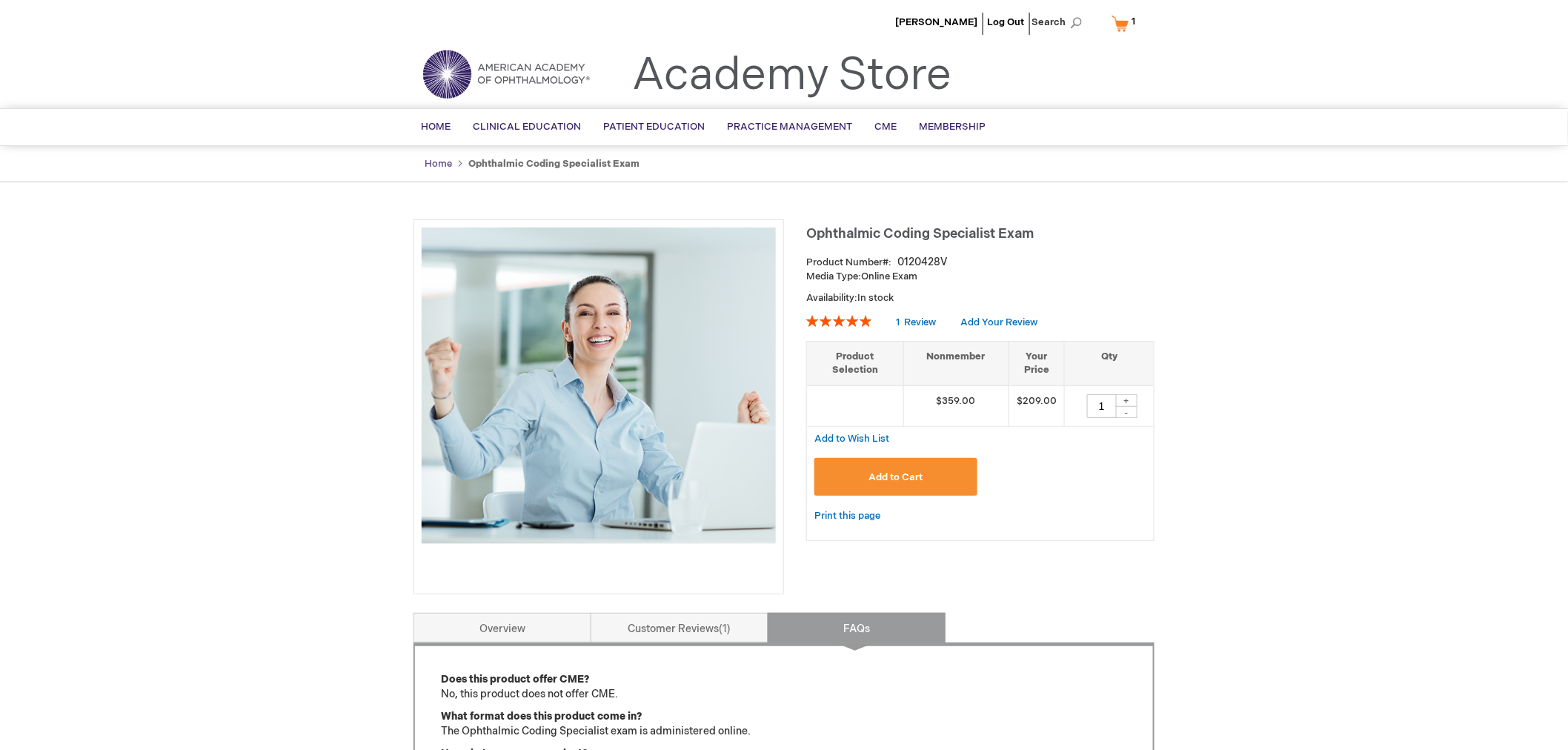
click at [442, 166] on link "Home" at bounding box center [438, 164] width 28 height 12
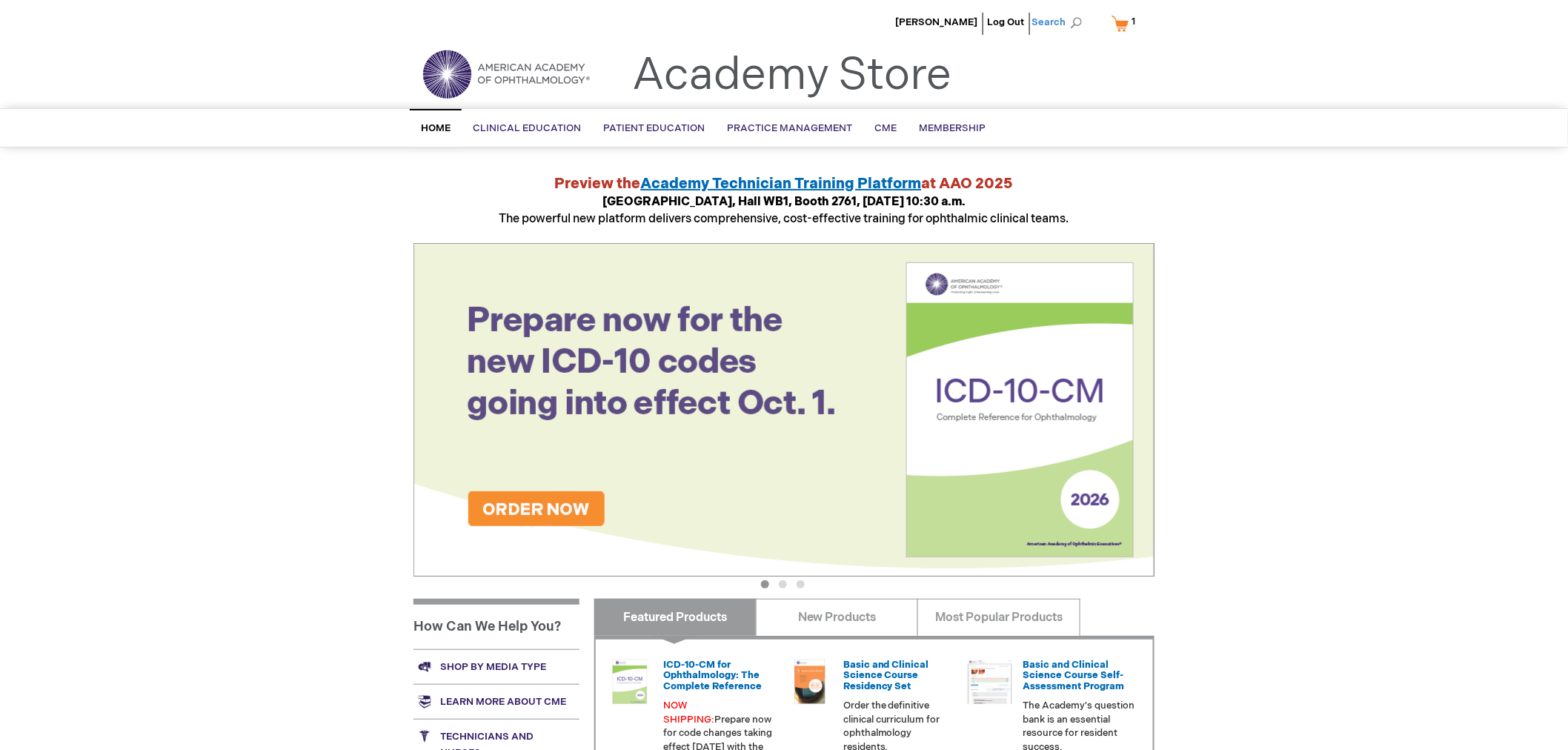
click at [1071, 26] on span "Search" at bounding box center [1059, 22] width 56 height 29
click at [1005, 24] on input "Search" at bounding box center [990, 23] width 153 height 24
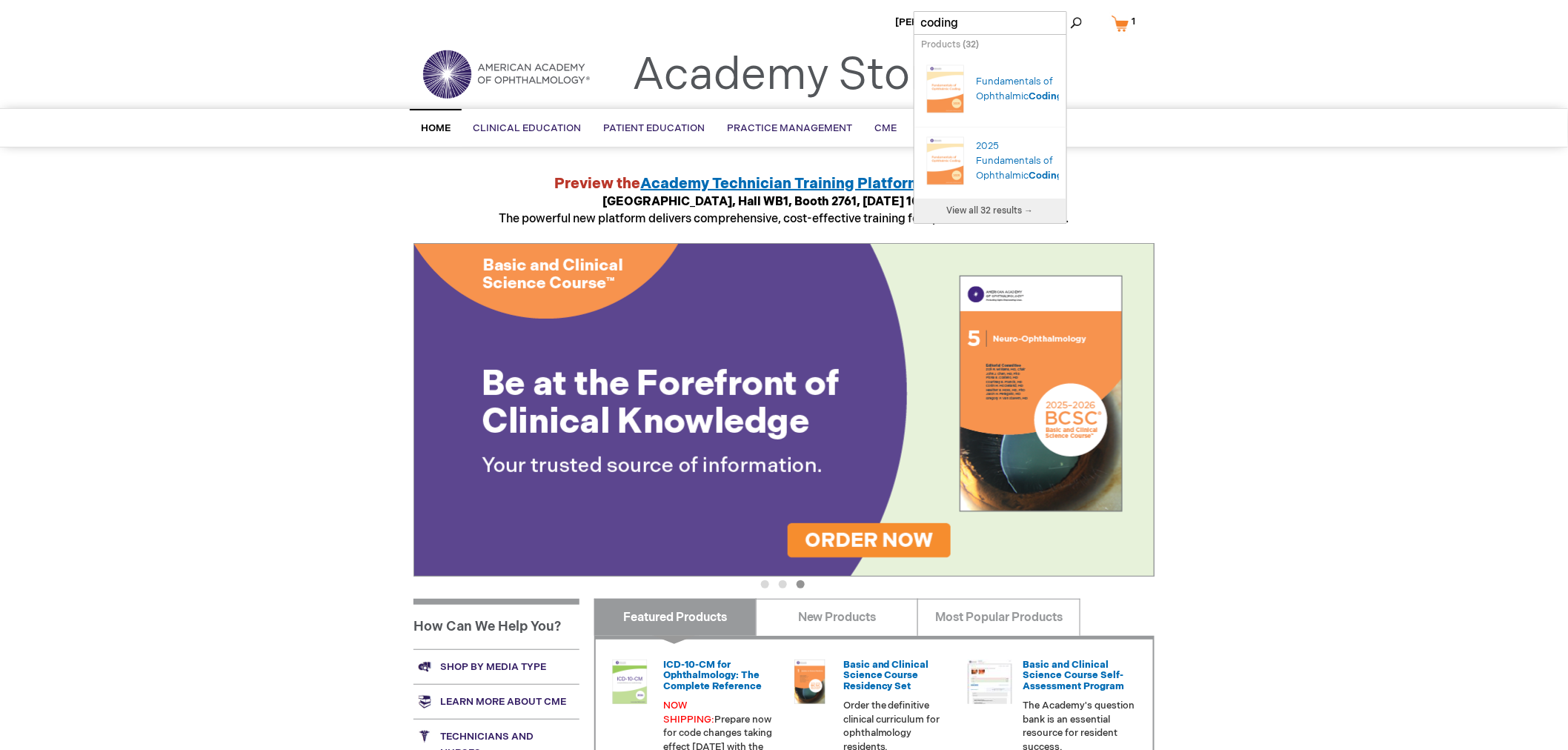
type input "coding"
click at [1070, 11] on button "Search" at bounding box center [1076, 23] width 12 height 24
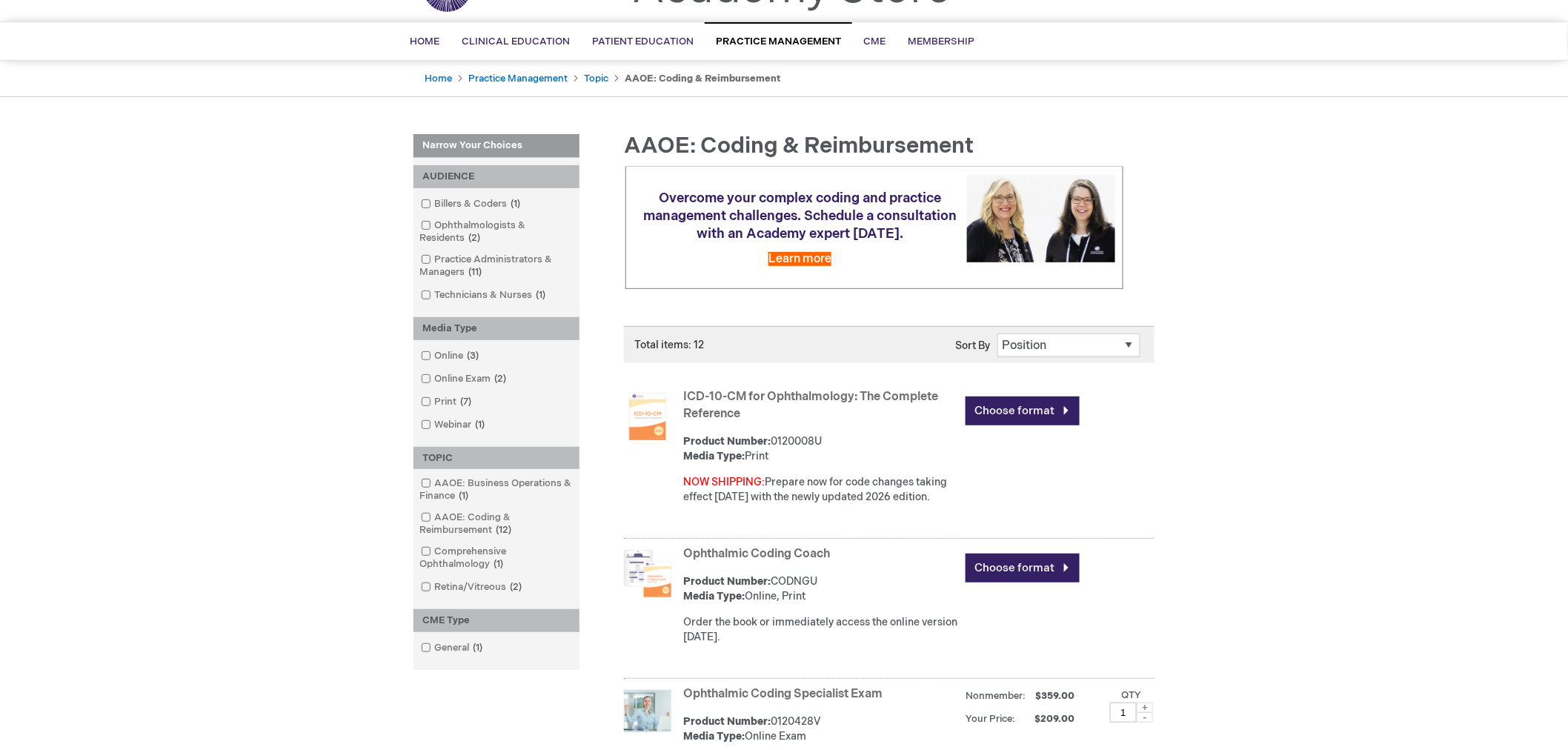
scroll to position [329, 0]
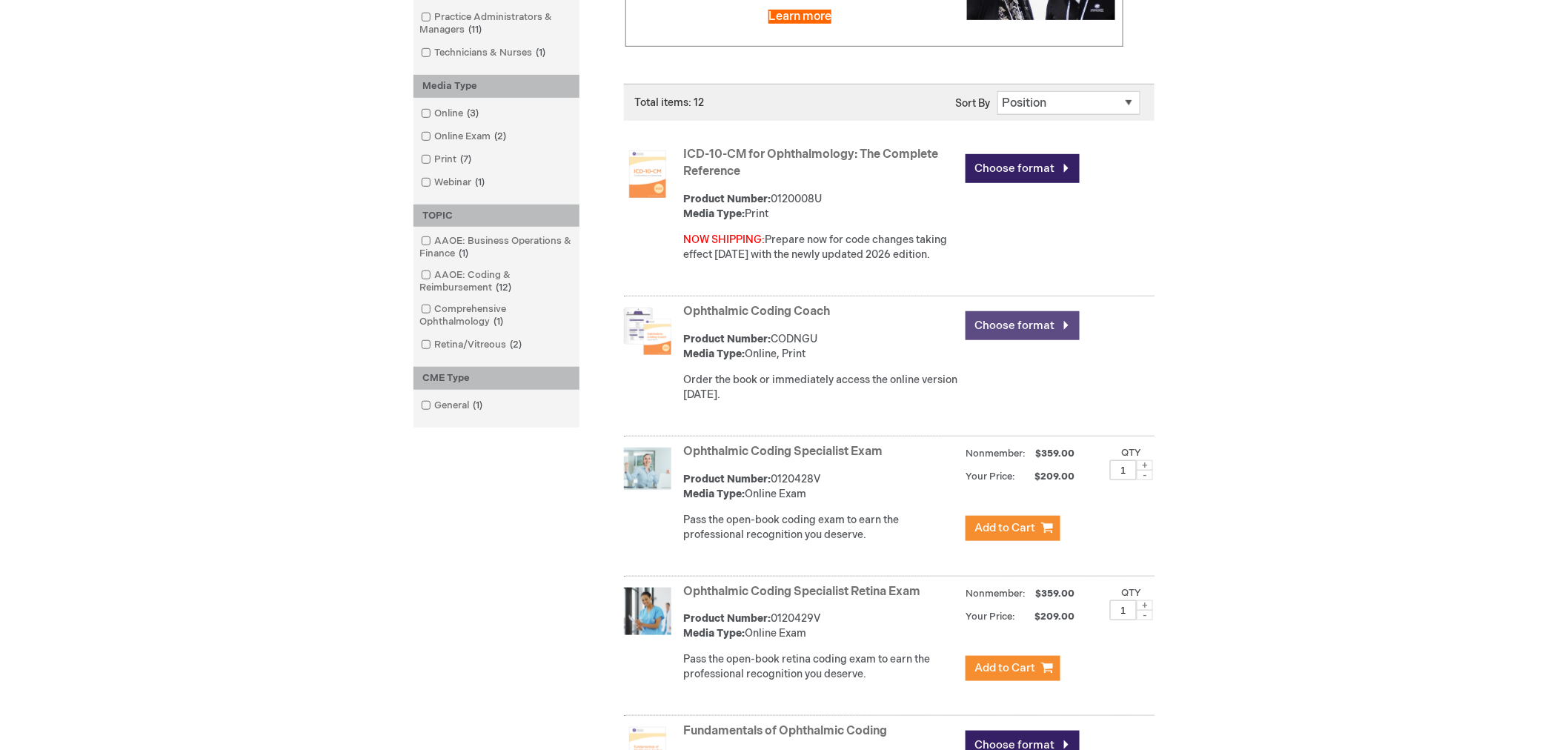
click at [1056, 335] on link "Choose format" at bounding box center [1023, 325] width 114 height 29
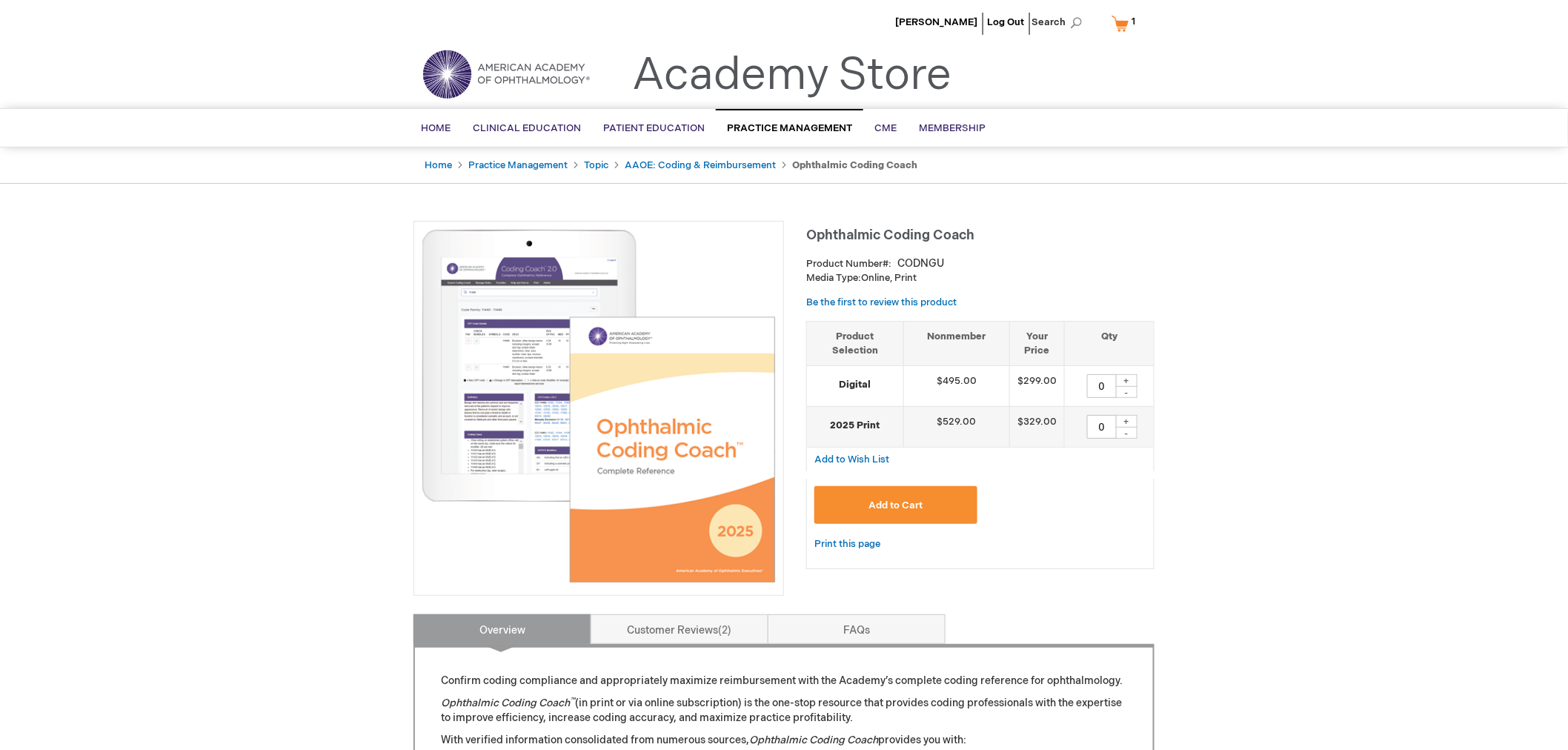
click at [1128, 421] on div "+" at bounding box center [1127, 421] width 22 height 13
type input "1"
click at [966, 503] on button "Add to Cart" at bounding box center [896, 504] width 163 height 38
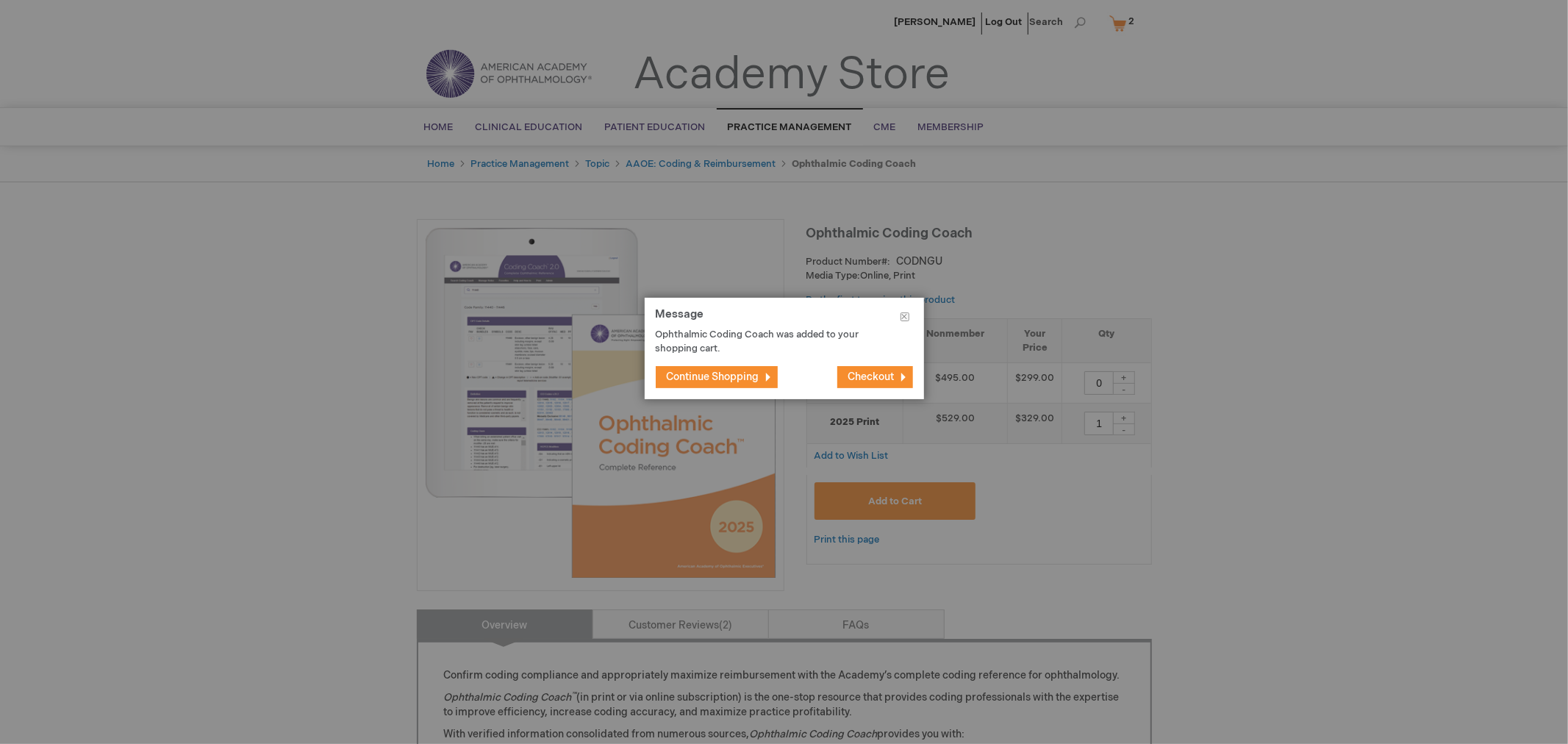
click at [681, 369] on button "Continue Shopping" at bounding box center [716, 377] width 122 height 22
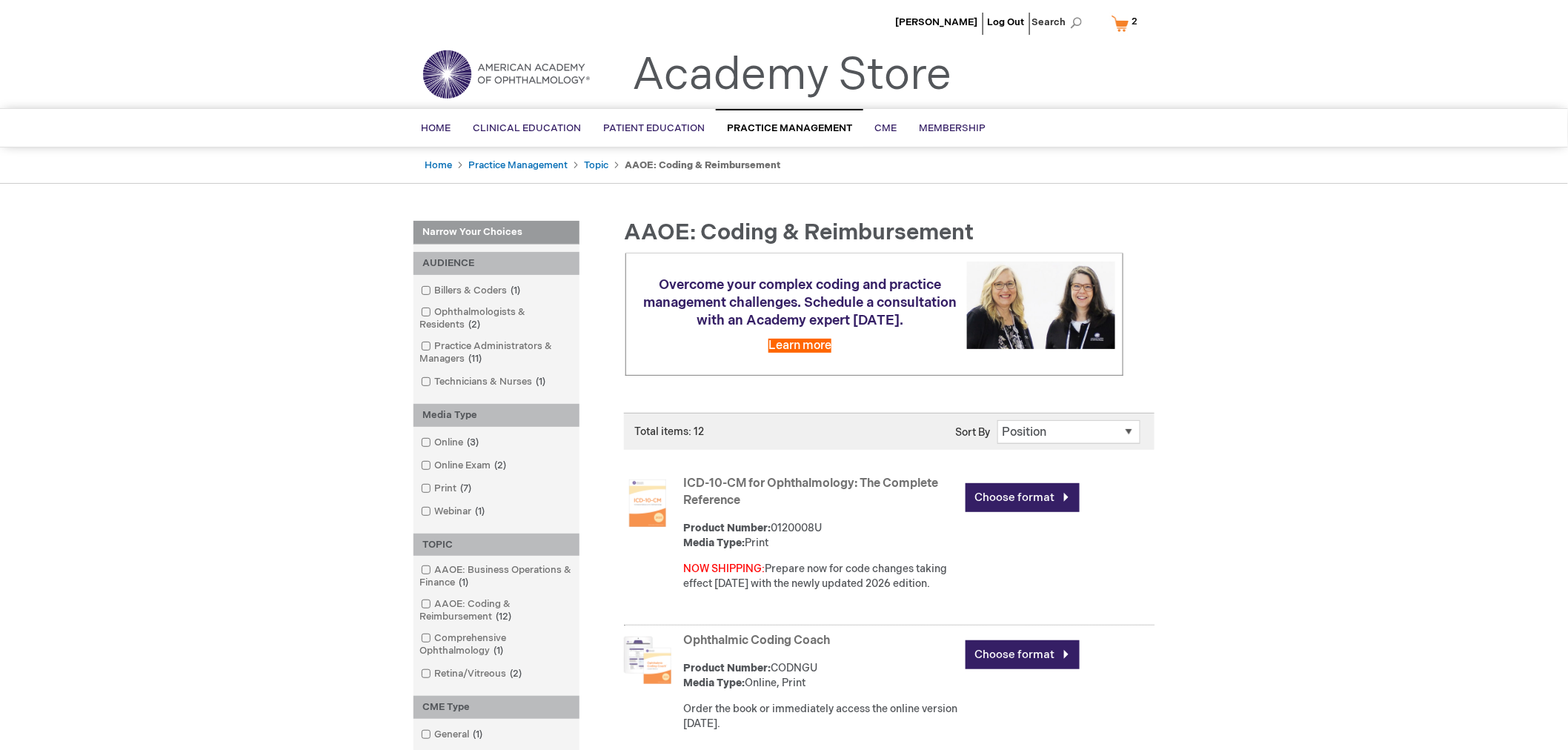
click at [1130, 24] on span "2 2 items" at bounding box center [1134, 21] width 10 height 18
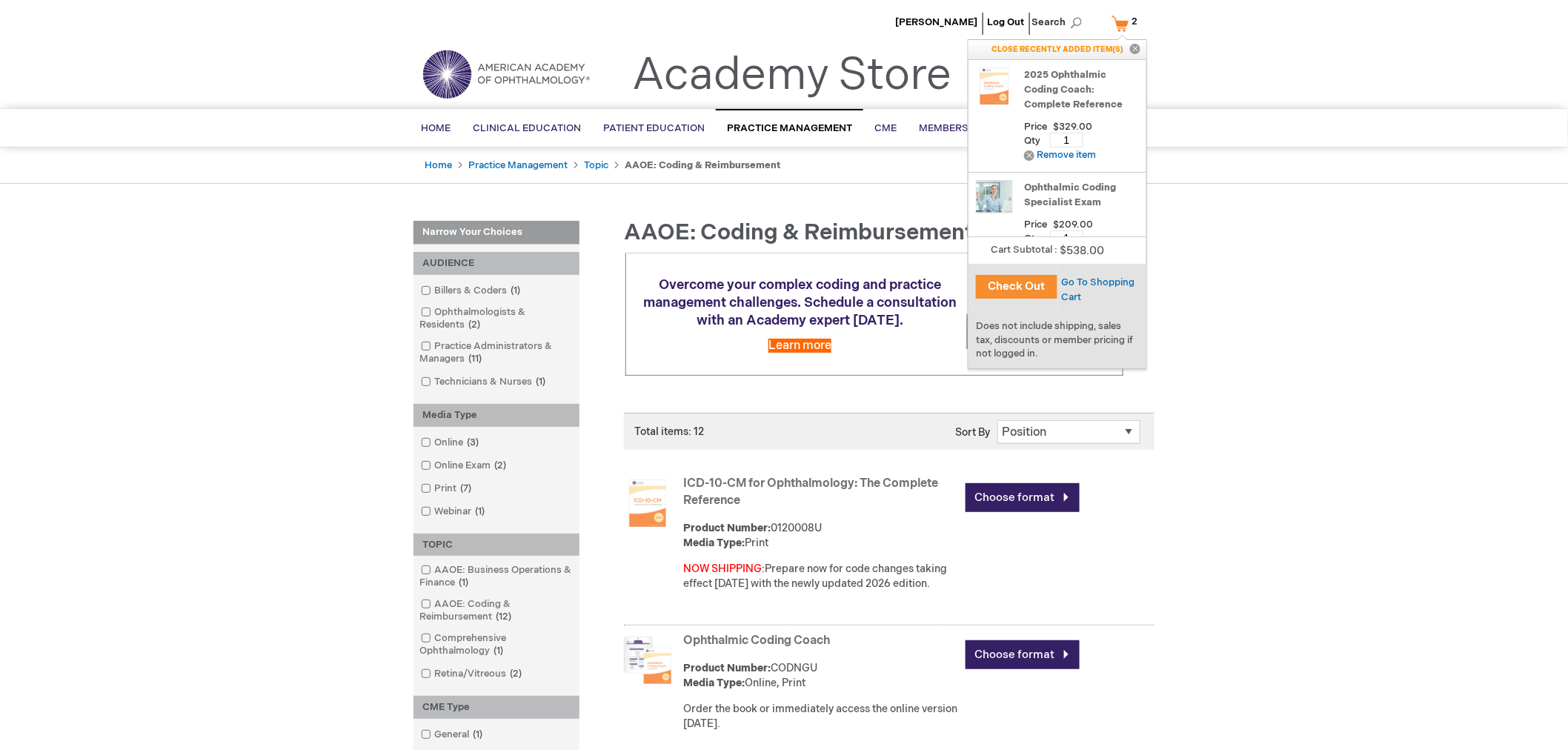
click at [1025, 290] on button "Check Out" at bounding box center [1016, 287] width 82 height 24
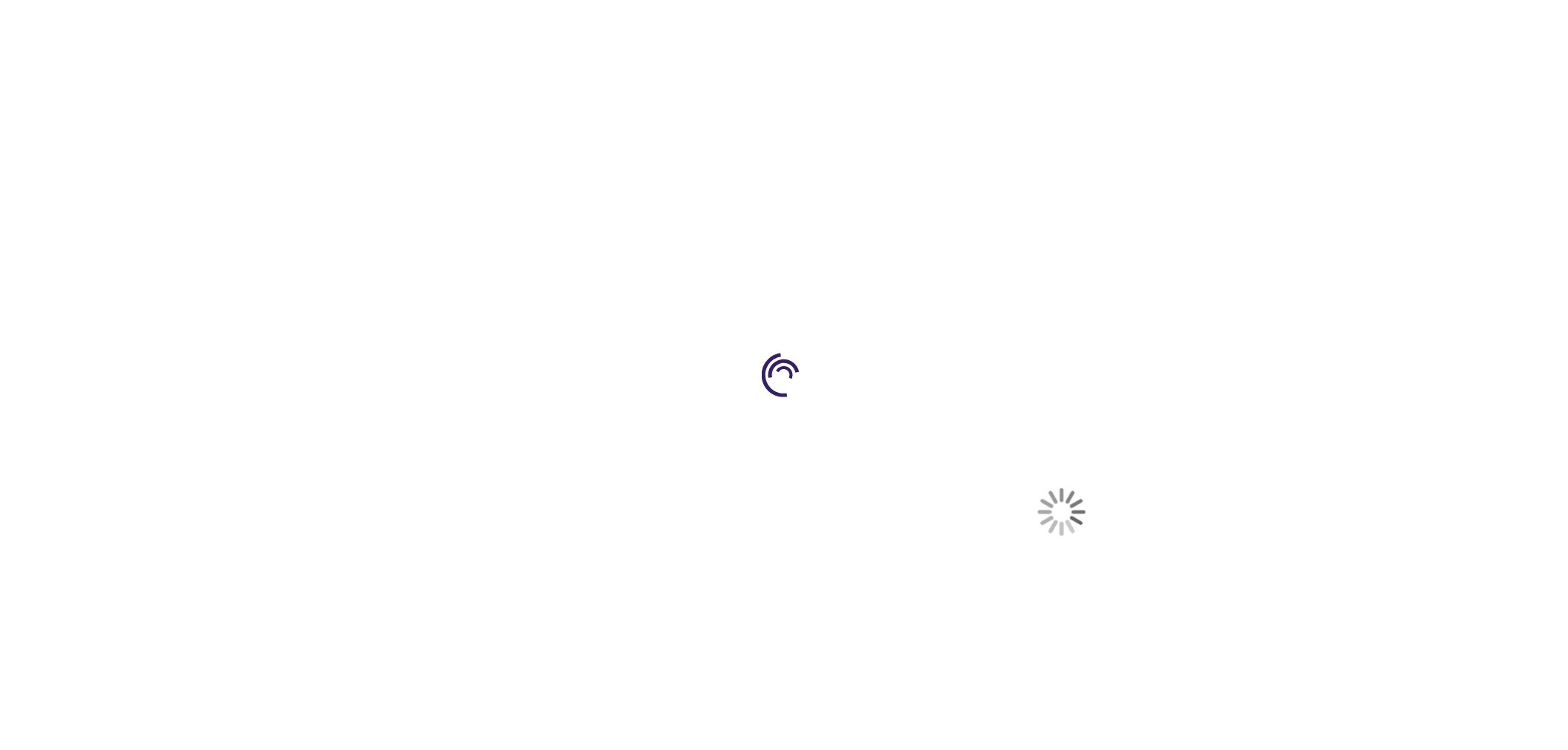
select select "US"
select select "19"
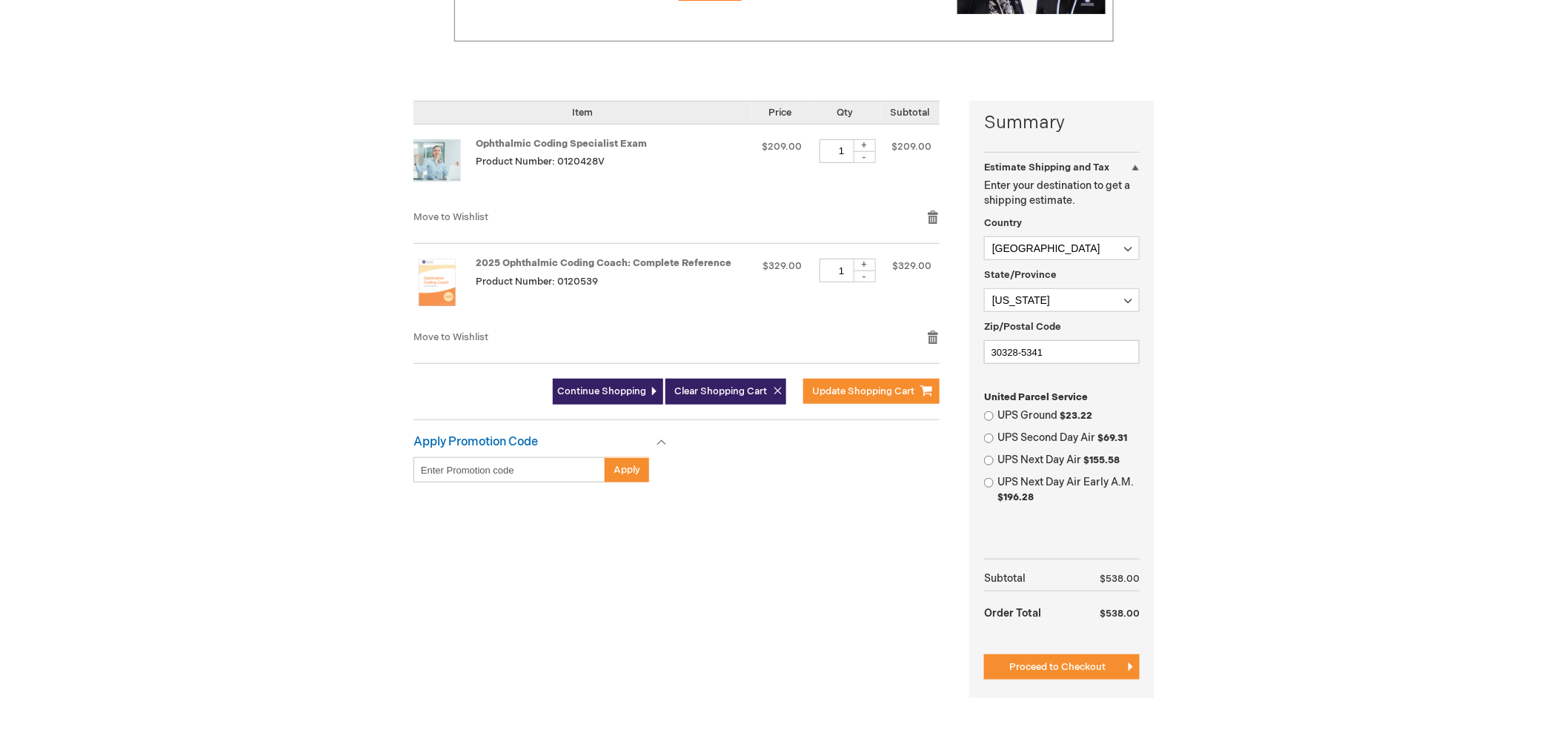
scroll to position [528, 0]
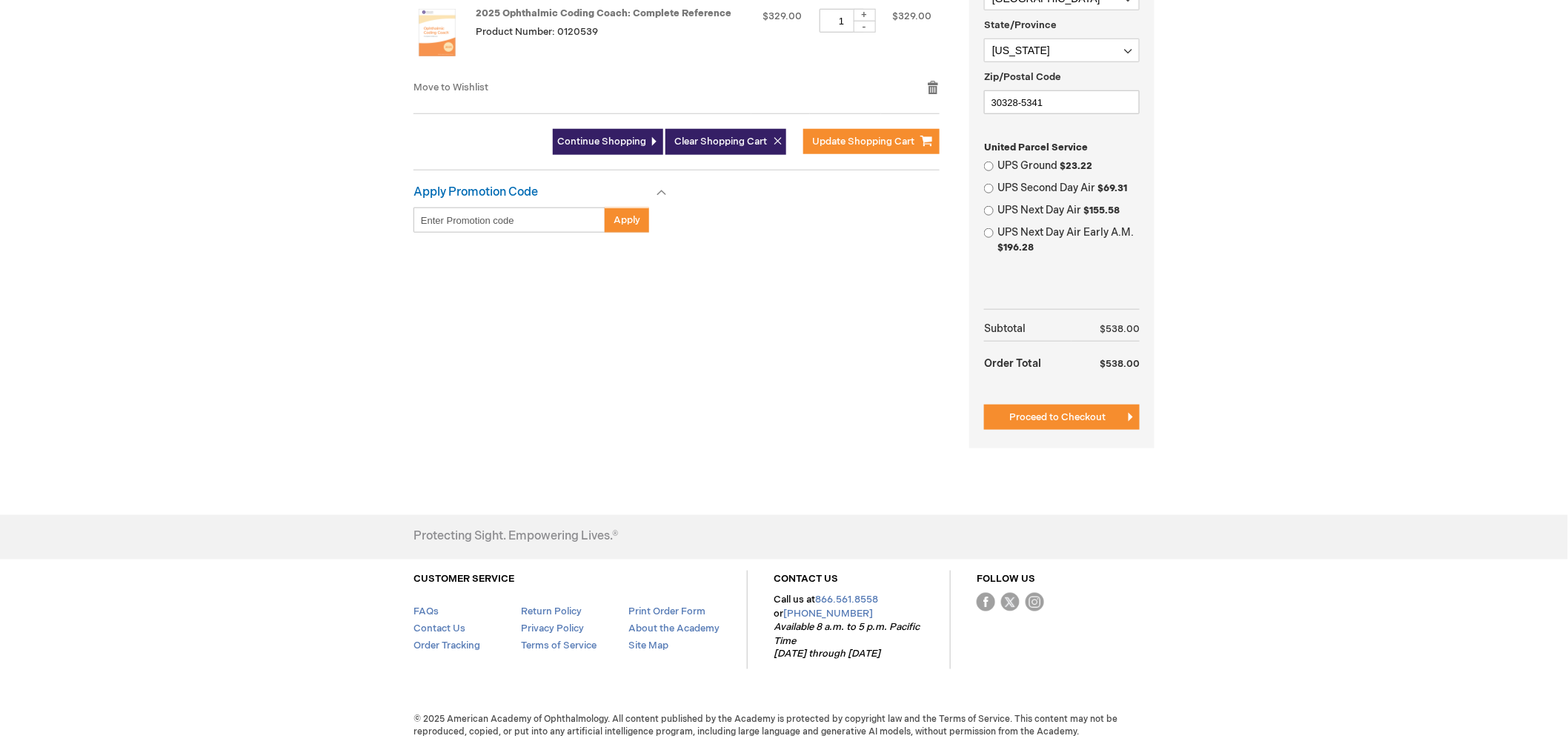
click at [995, 166] on div "UPS Ground $23.22" at bounding box center [1062, 166] width 156 height 15
click at [991, 167] on input "UPS Ground $23.22" at bounding box center [989, 166] width 9 height 9
radio input "true"
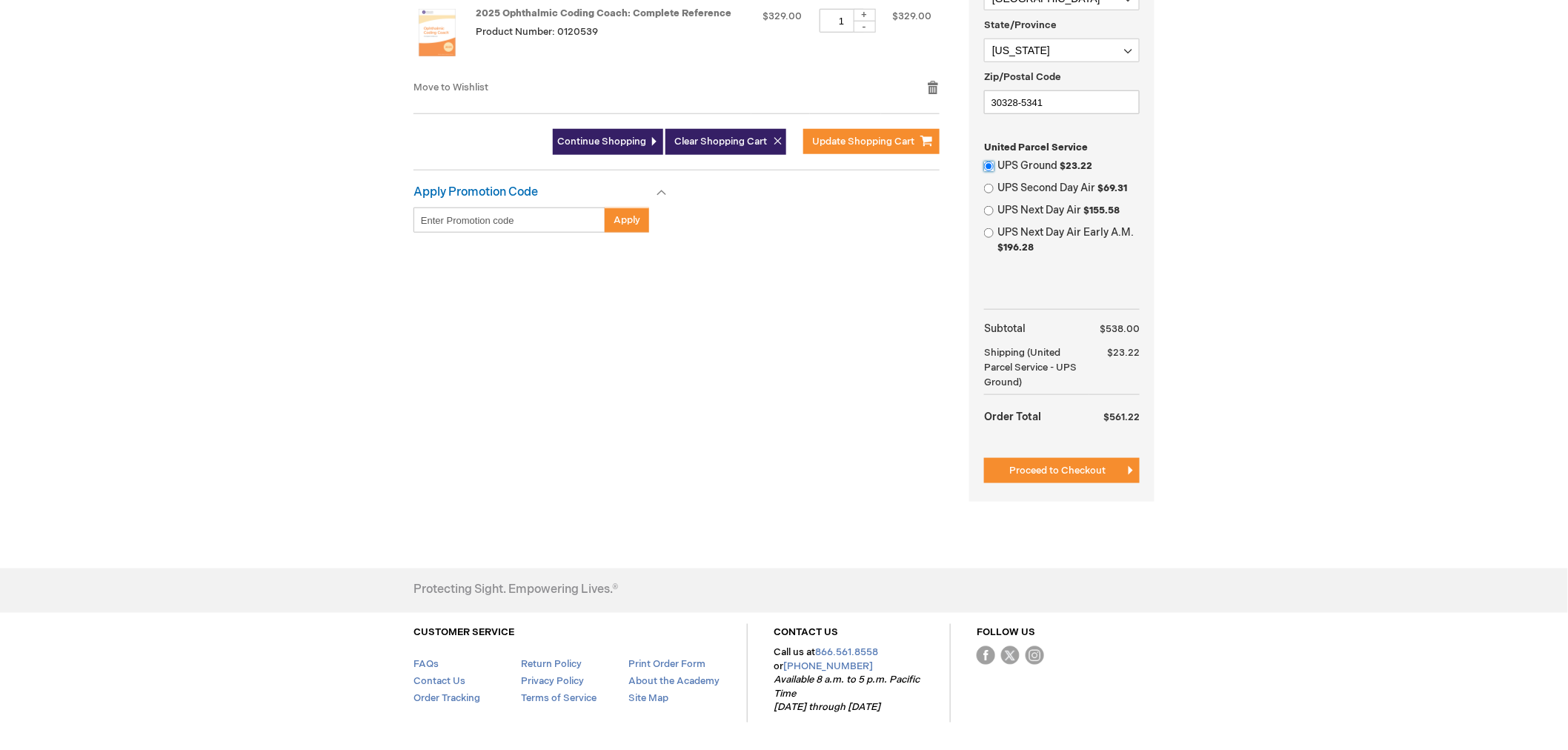
scroll to position [581, 0]
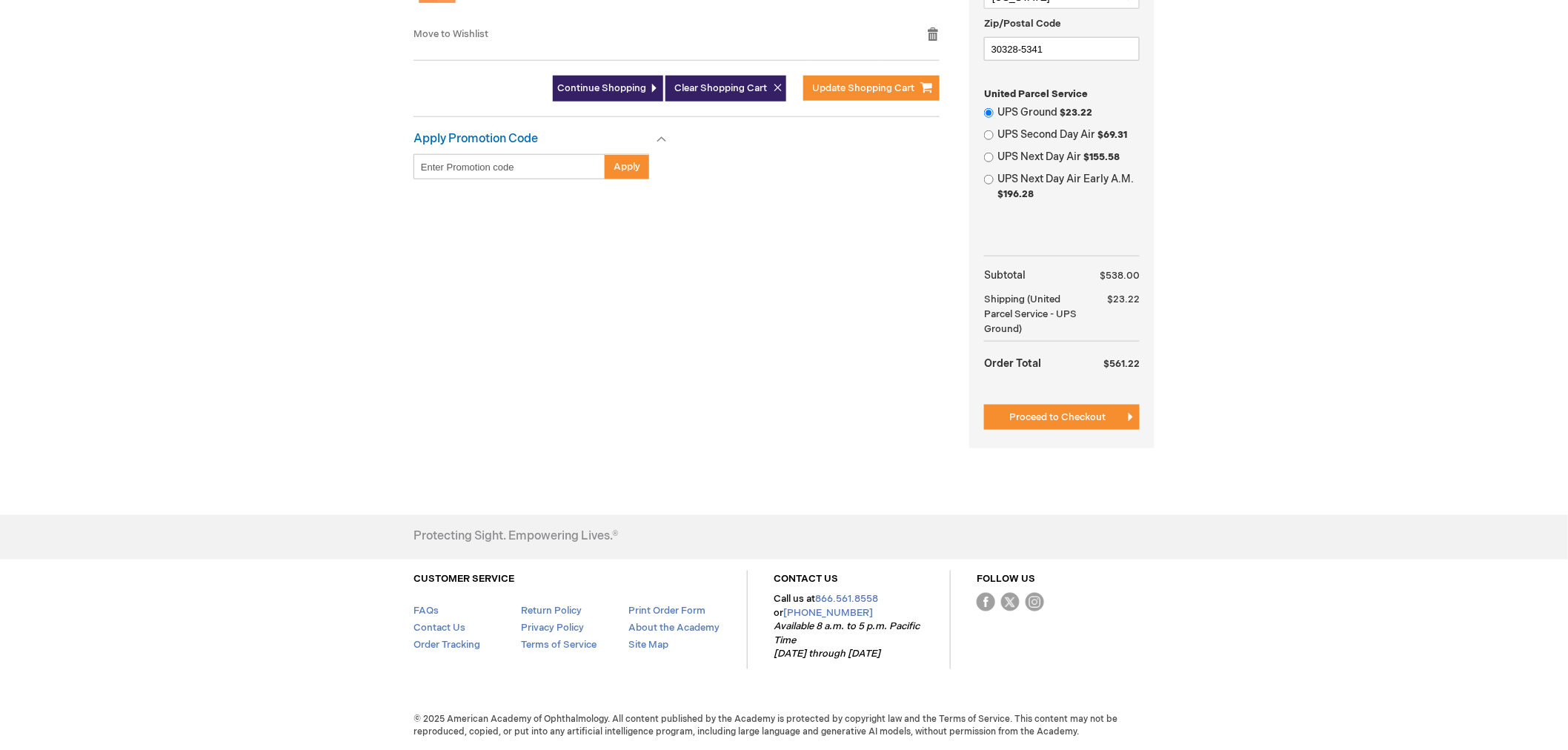
click at [1111, 430] on div "Summary Estimate Shipping and Tax Estimate Shipping and Tax Enter your destinat…" at bounding box center [1062, 123] width 185 height 651
click at [1095, 412] on span "Proceed to Checkout" at bounding box center [1058, 417] width 97 height 12
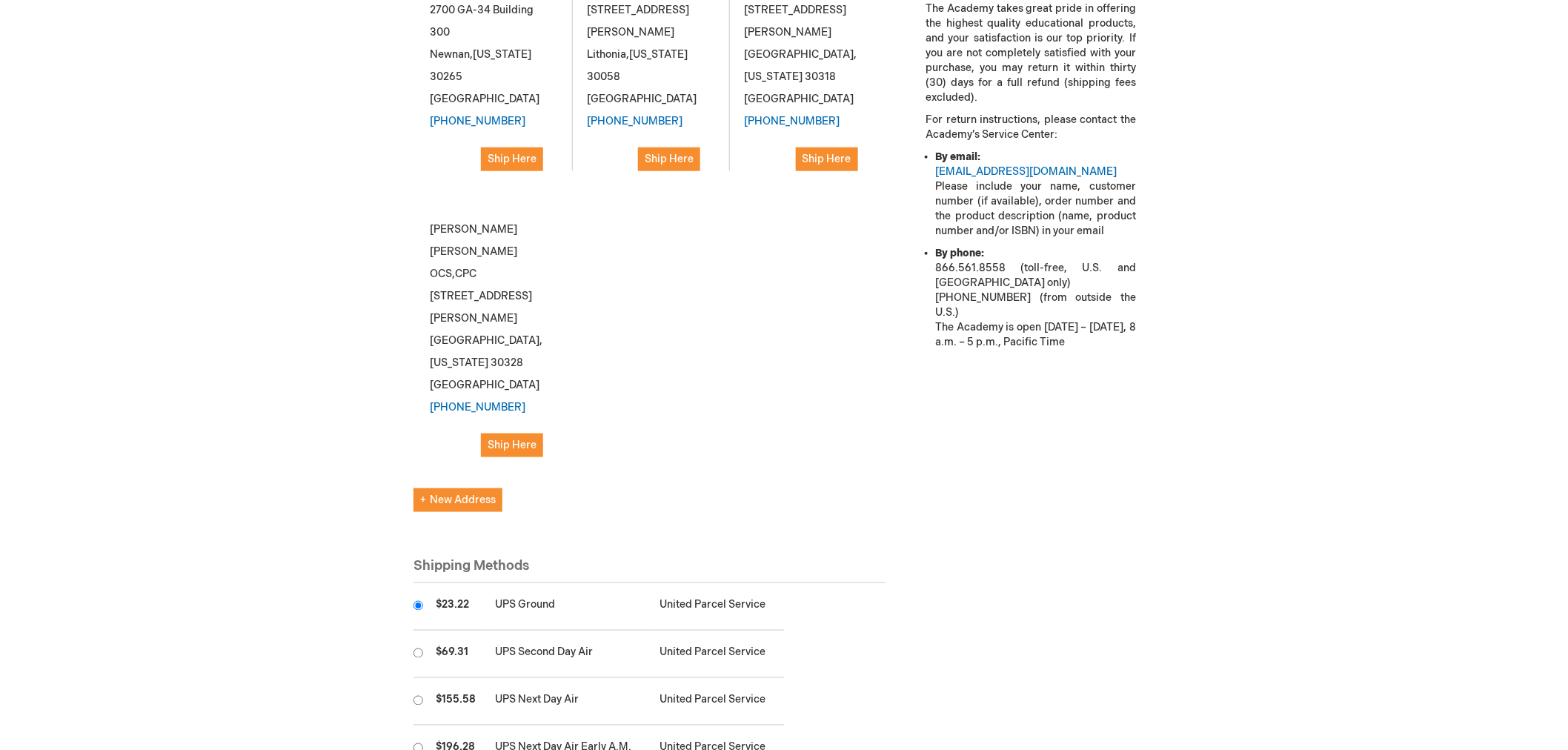
scroll to position [823, 0]
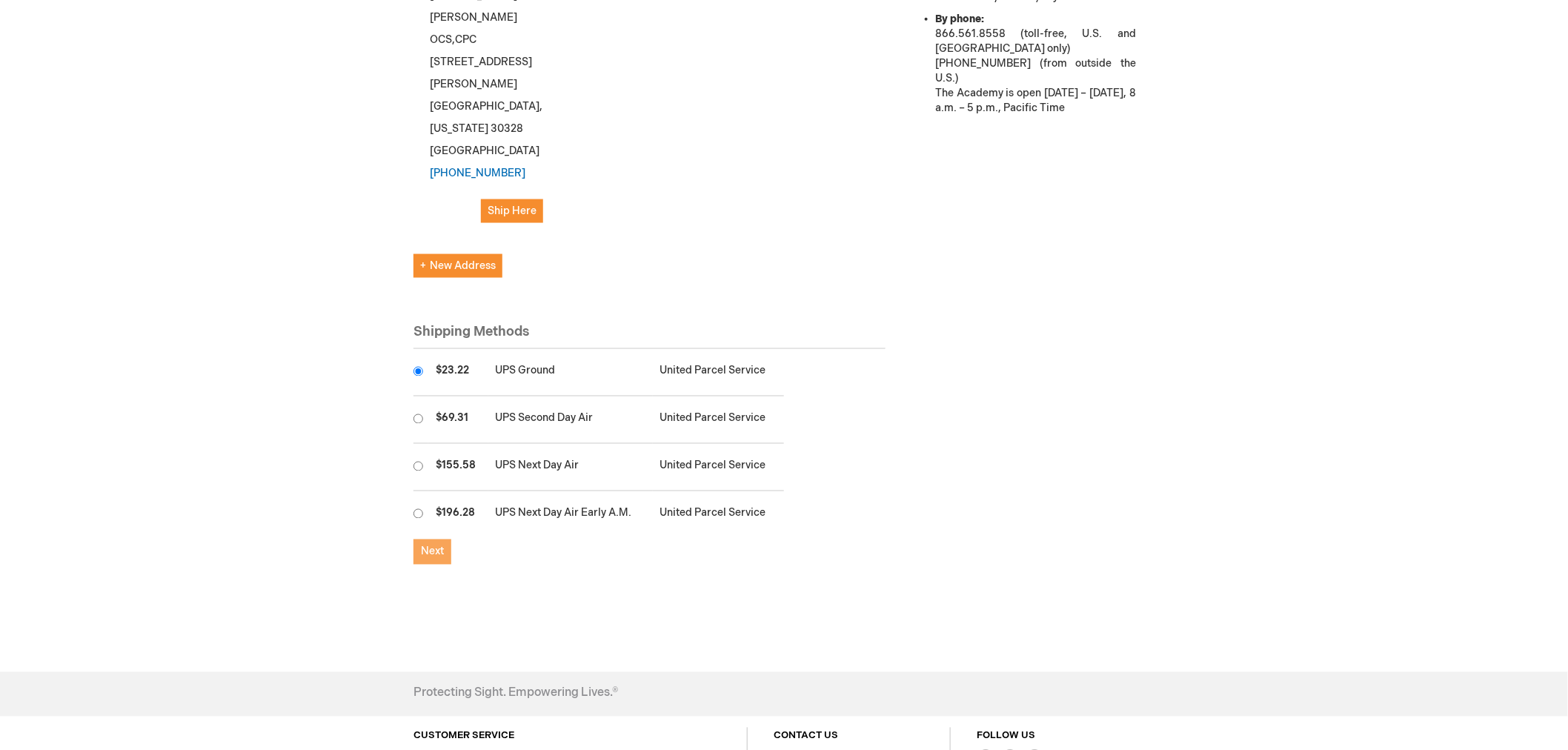
click at [437, 546] on span "Next" at bounding box center [432, 552] width 23 height 13
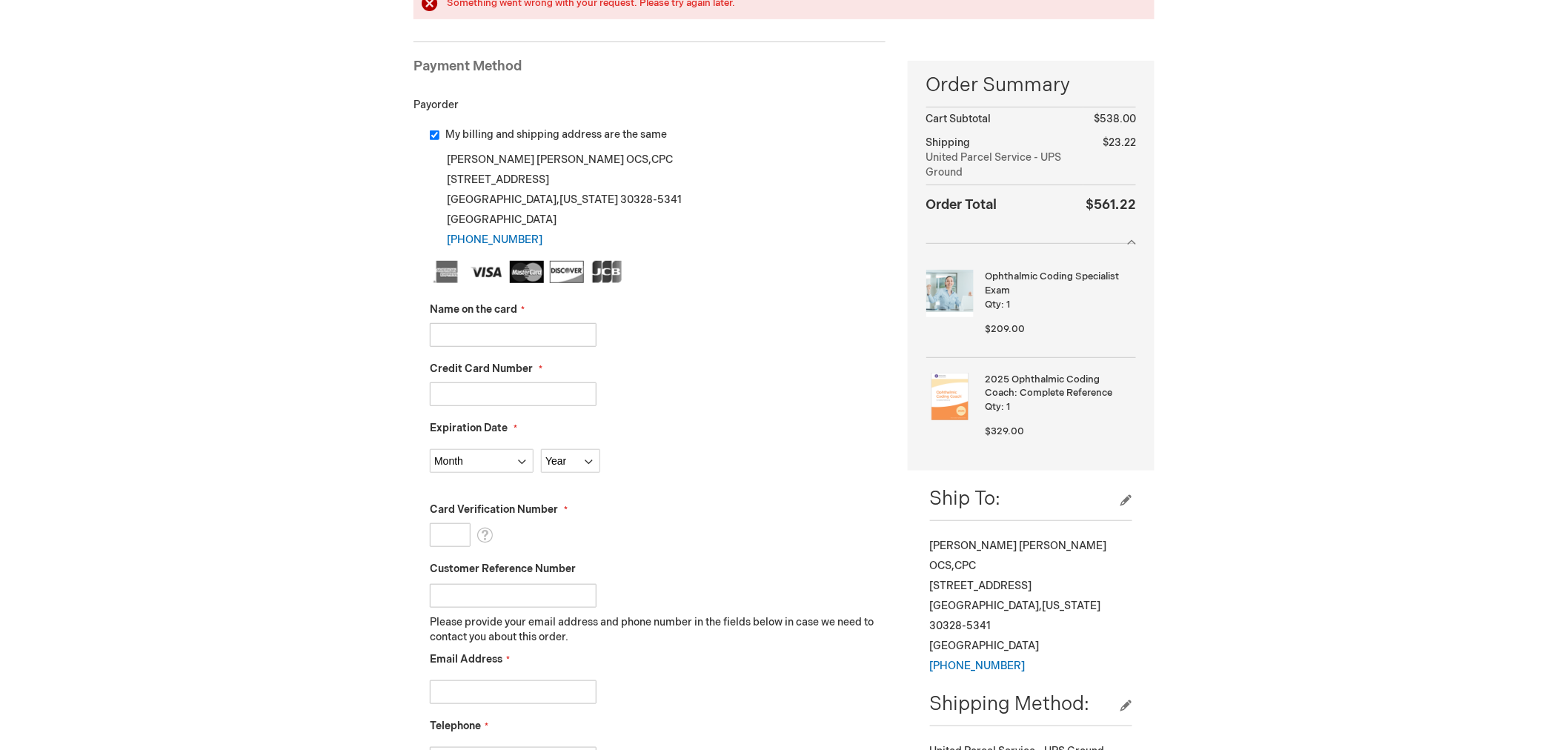
scroll to position [247, 0]
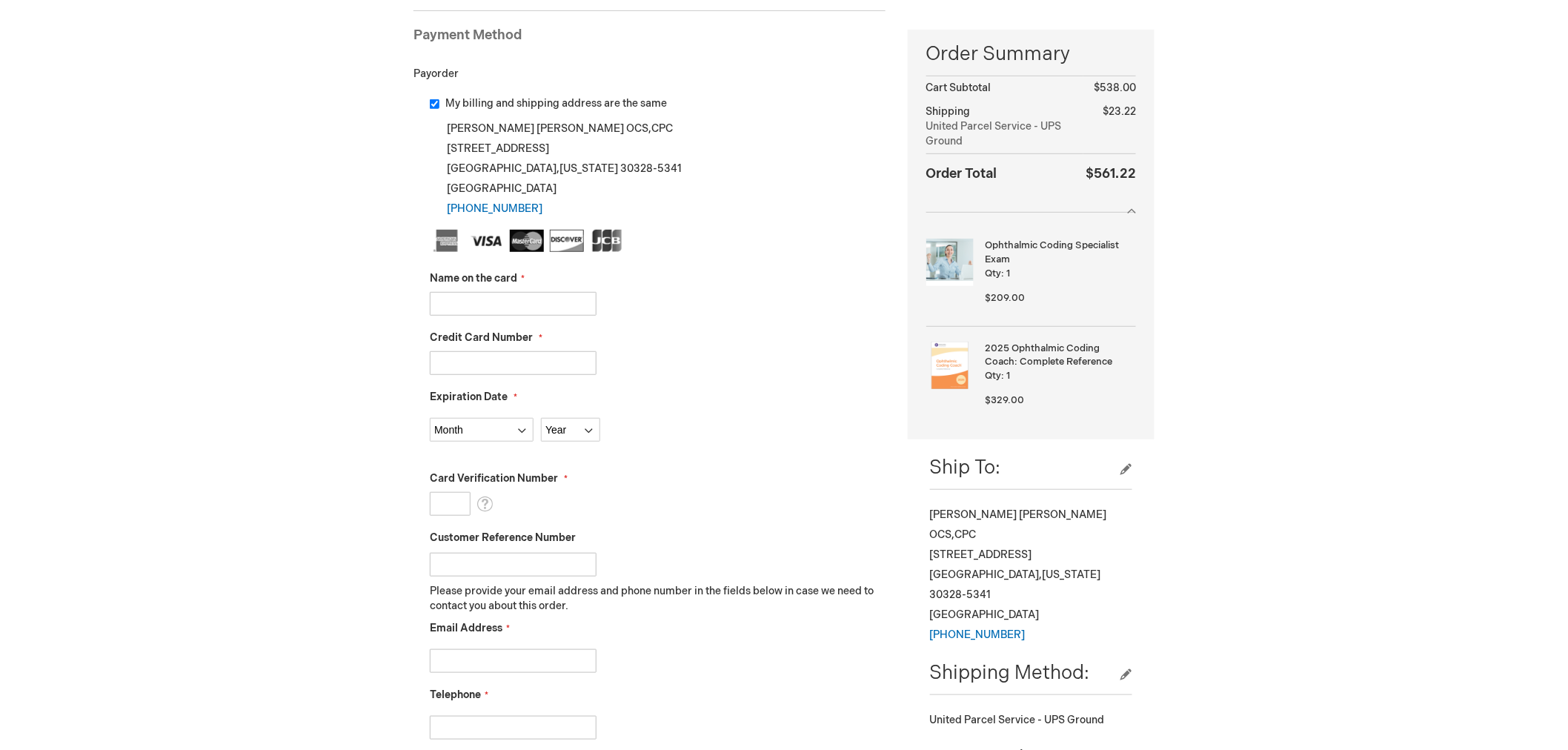
click at [543, 309] on input "Name on the card" at bounding box center [513, 304] width 166 height 24
click at [538, 300] on input "p" at bounding box center [513, 304] width 166 height 24
type input "[PERSON_NAME]"
click at [525, 366] on input "Credit Card Number" at bounding box center [513, 363] width 166 height 24
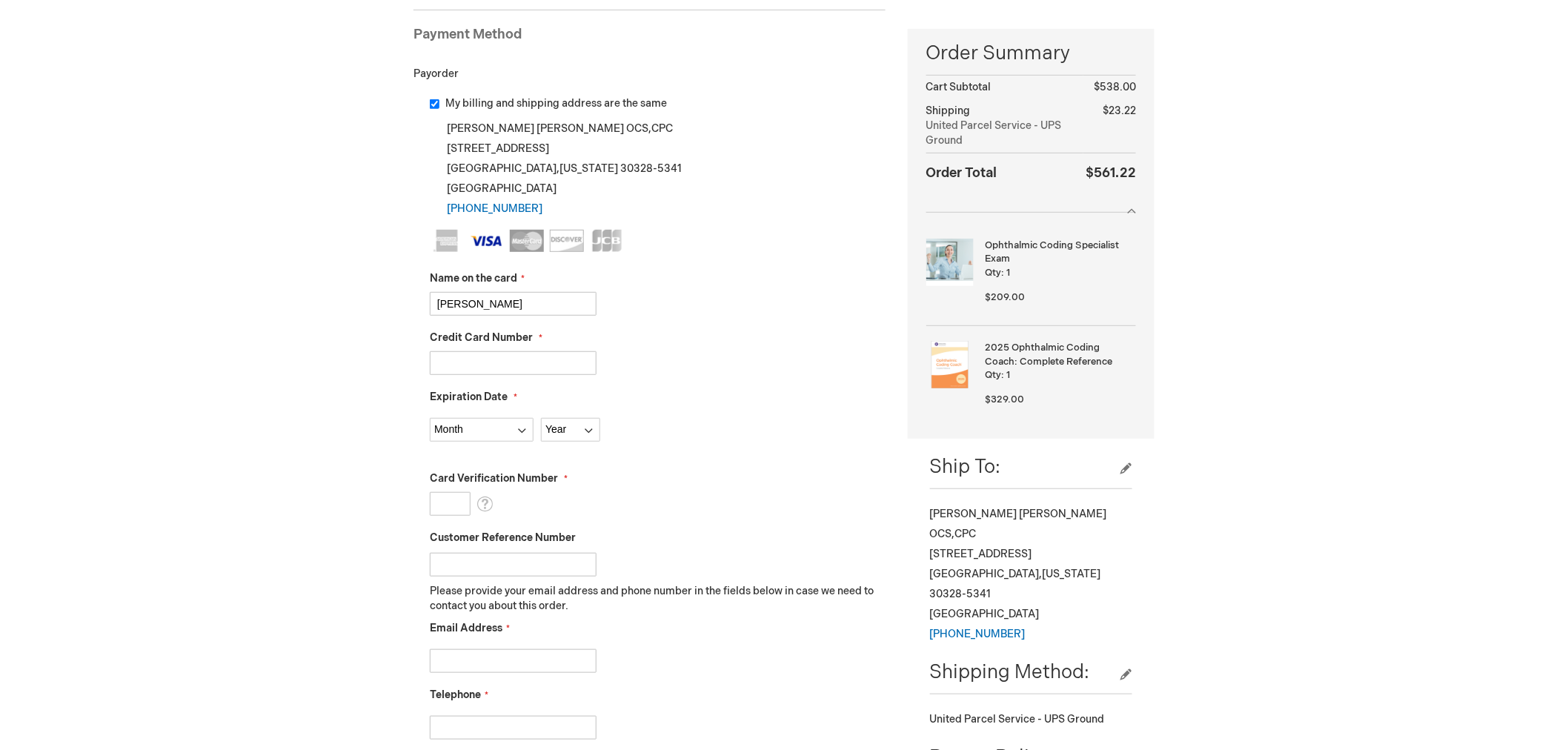
type input "4118031369931494"
click at [445, 441] on fieldset "Name on the card Pam Wetmore Credit Card Number 4118031369931494 Expiration Dat…" at bounding box center [657, 492] width 456 height 525
click at [453, 432] on select "Month 01 - January 02 - February 03 - March 04 - April 05 - May 06 - June 07 - …" at bounding box center [481, 430] width 103 height 24
select select "1"
click at [430, 418] on select "Month 01 - January 02 - February 03 - March 04 - April 05 - May 06 - June 07 - …" at bounding box center [481, 430] width 103 height 24
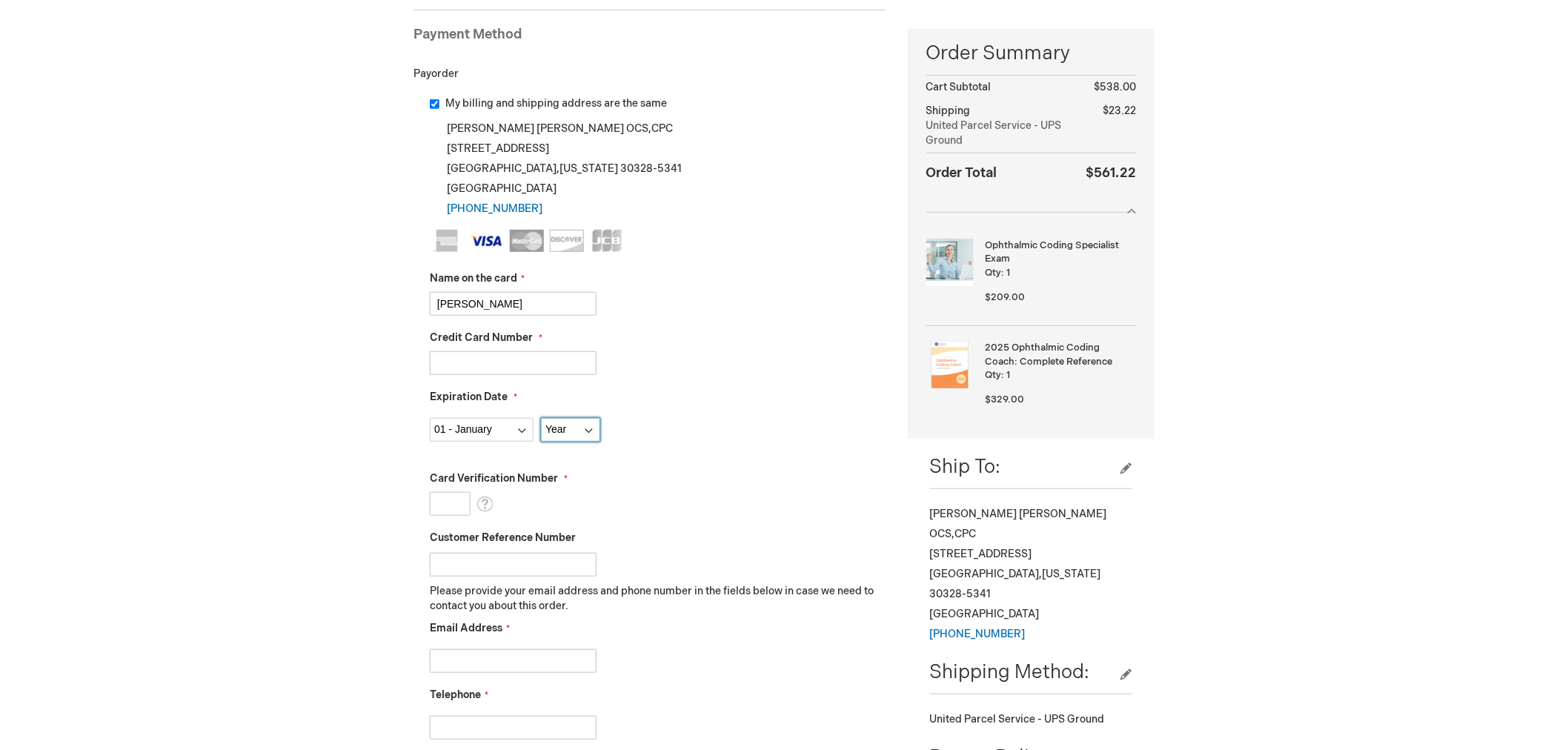
click at [578, 432] on select "Year 2025 2026 2027 2028 2029 2030 2031 2032 2033 2034 2035" at bounding box center [570, 430] width 60 height 24
select select "2028"
click at [541, 418] on select "Year 2025 2026 2027 2028 2029 2030 2031 2032 2033 2034 2035" at bounding box center [570, 430] width 60 height 24
click at [448, 507] on input "Card Verification Number" at bounding box center [450, 504] width 40 height 24
type input "165"
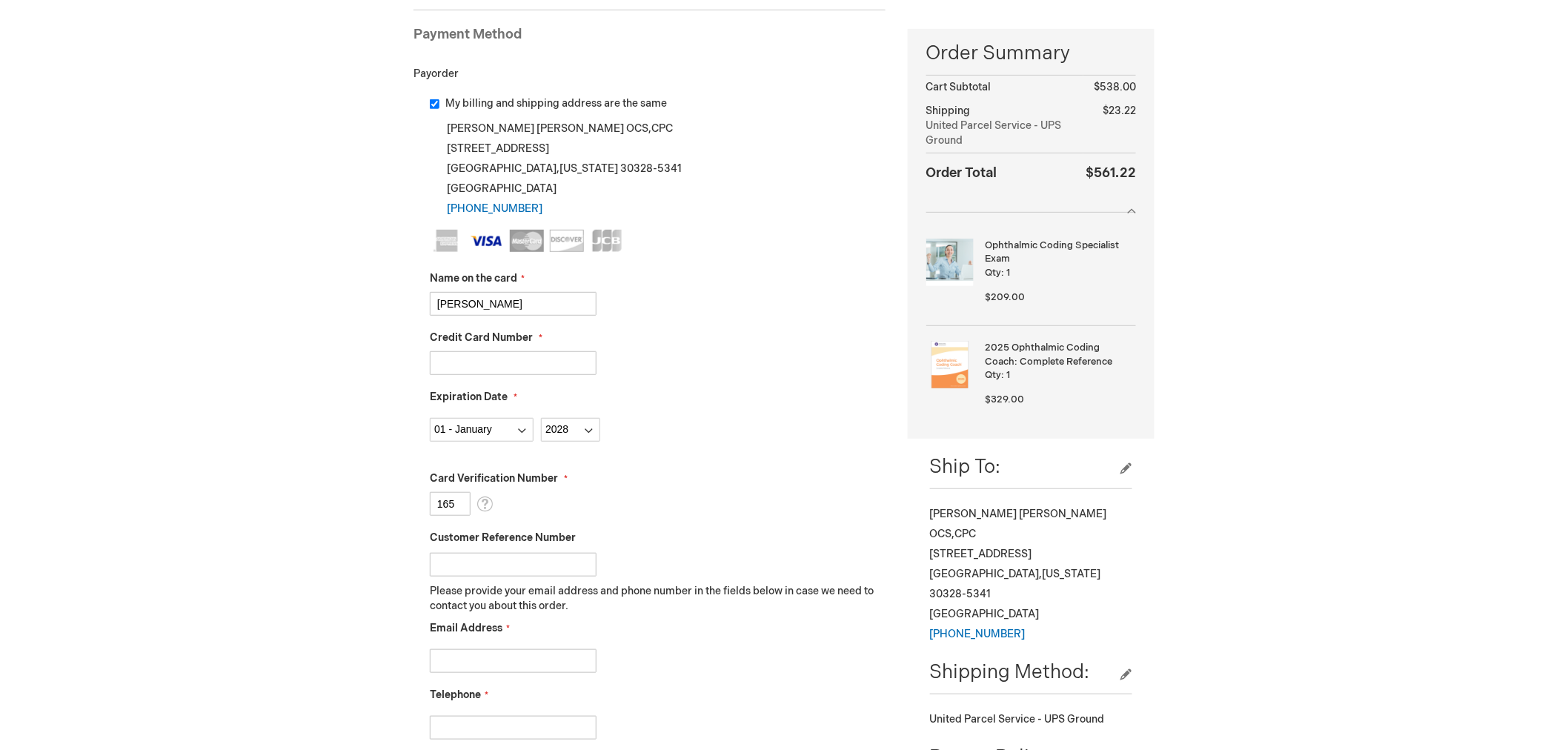
drag, startPoint x: 615, startPoint y: 484, endPoint x: 625, endPoint y: 488, distance: 10.8
click at [619, 486] on div "Card Verification Number 165 What is this?" at bounding box center [657, 494] width 456 height 45
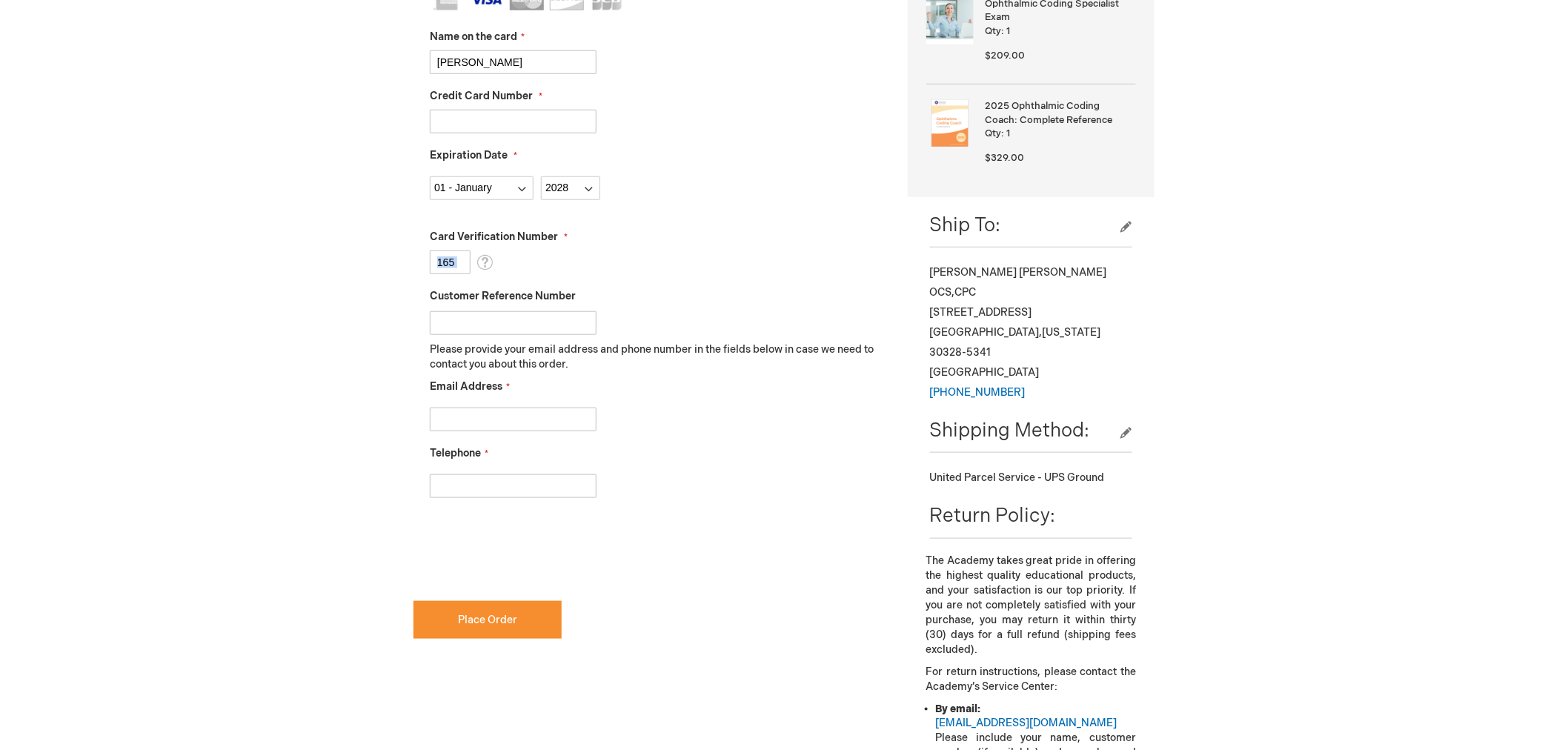
scroll to position [455, 0]
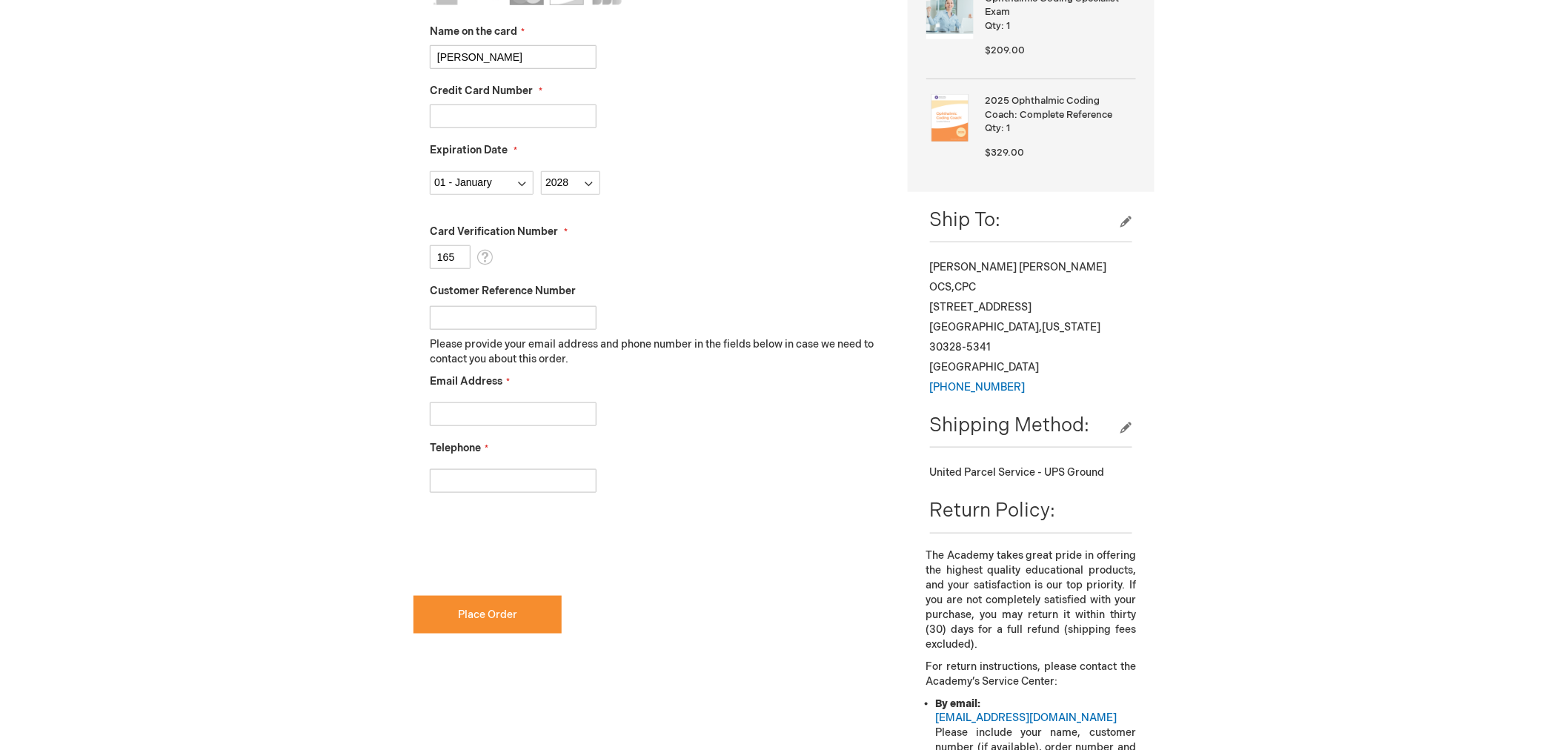
click at [552, 323] on input "Customer Reference Number" at bounding box center [513, 318] width 166 height 24
type input "SharonMerritt"
click at [535, 408] on input "Email Address" at bounding box center [513, 415] width 166 height 24
type input "sdm@thomaseye.com"
click at [520, 487] on input "Telephone" at bounding box center [513, 481] width 166 height 24
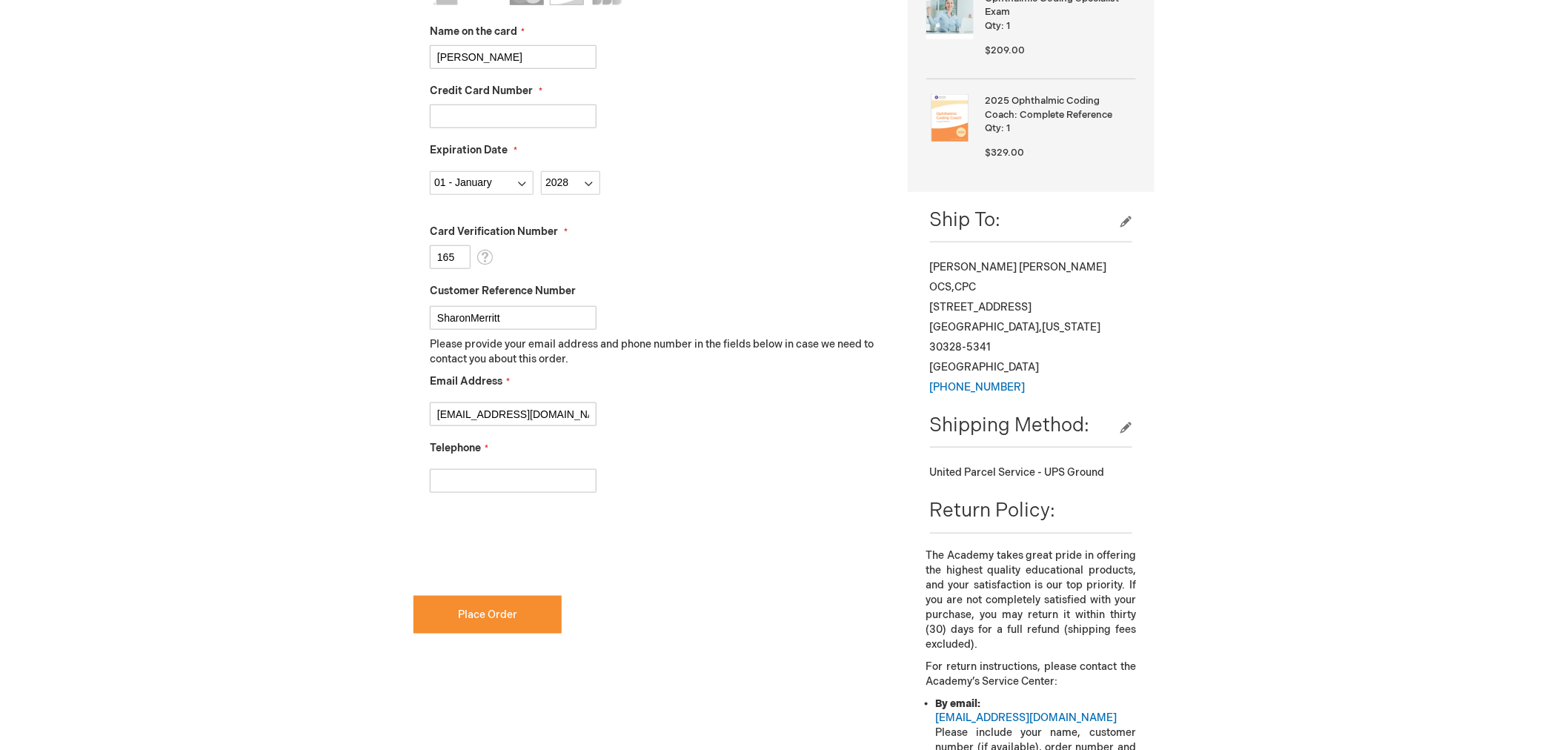
type input "4702723801"
checkbox input "true"
click at [491, 619] on span "Place Order" at bounding box center [488, 615] width 60 height 13
